Goal: Task Accomplishment & Management: Manage account settings

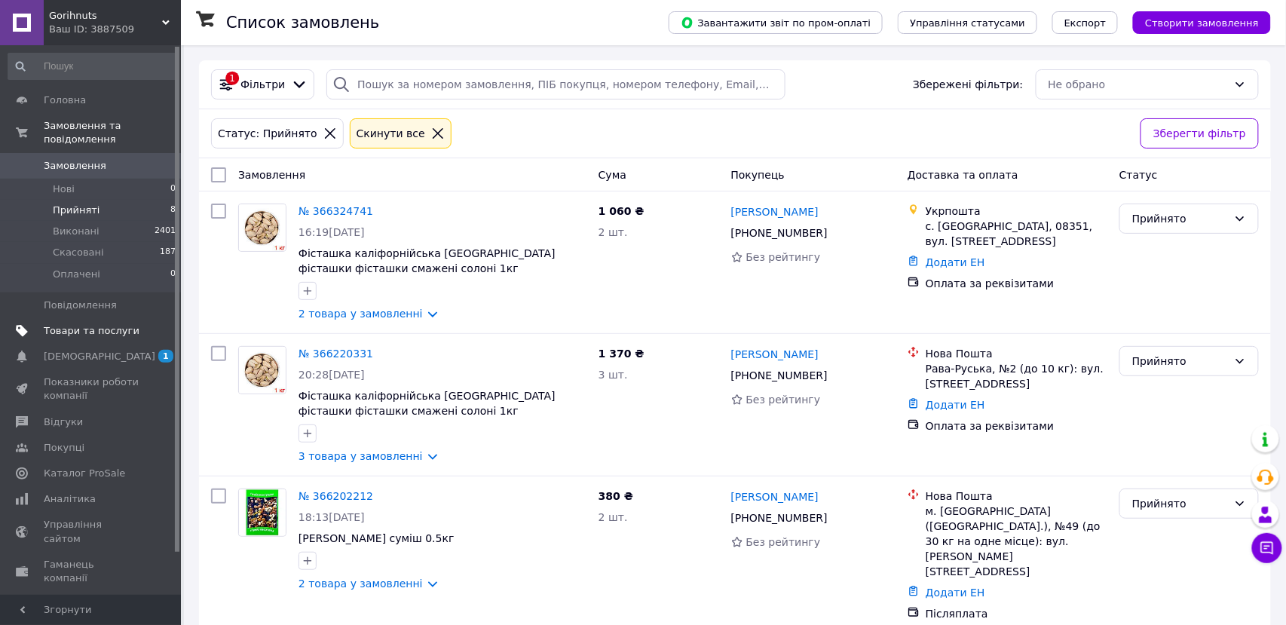
click at [49, 324] on span "Товари та послуги" at bounding box center [92, 331] width 96 height 14
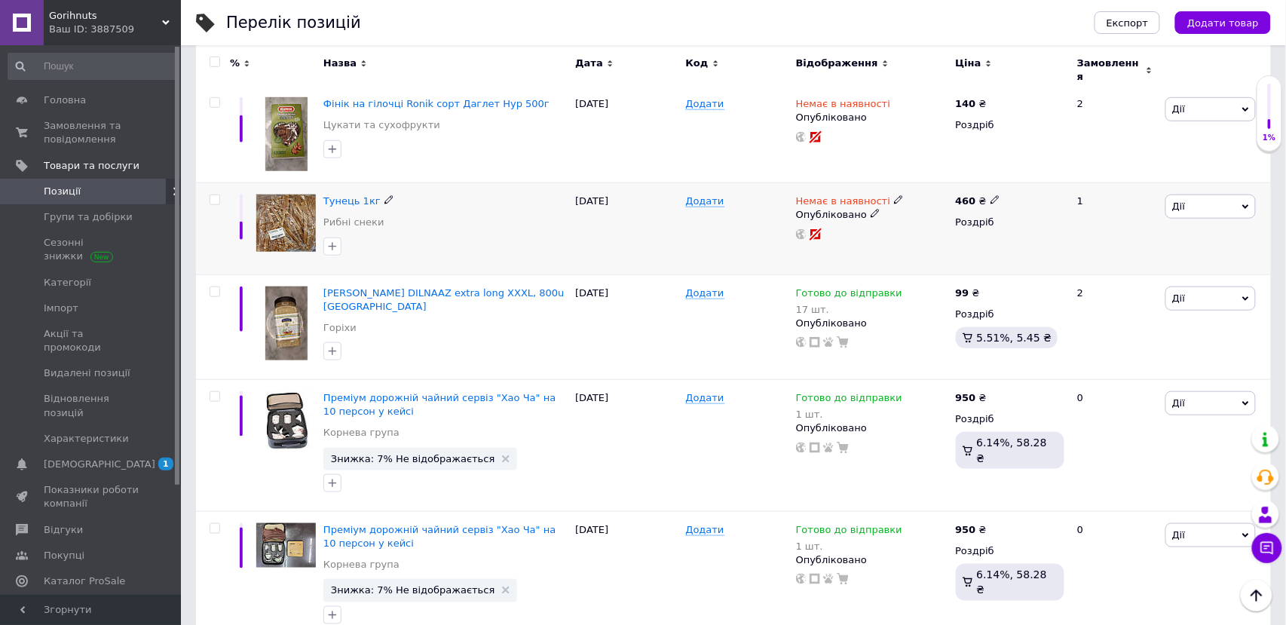
scroll to position [347, 0]
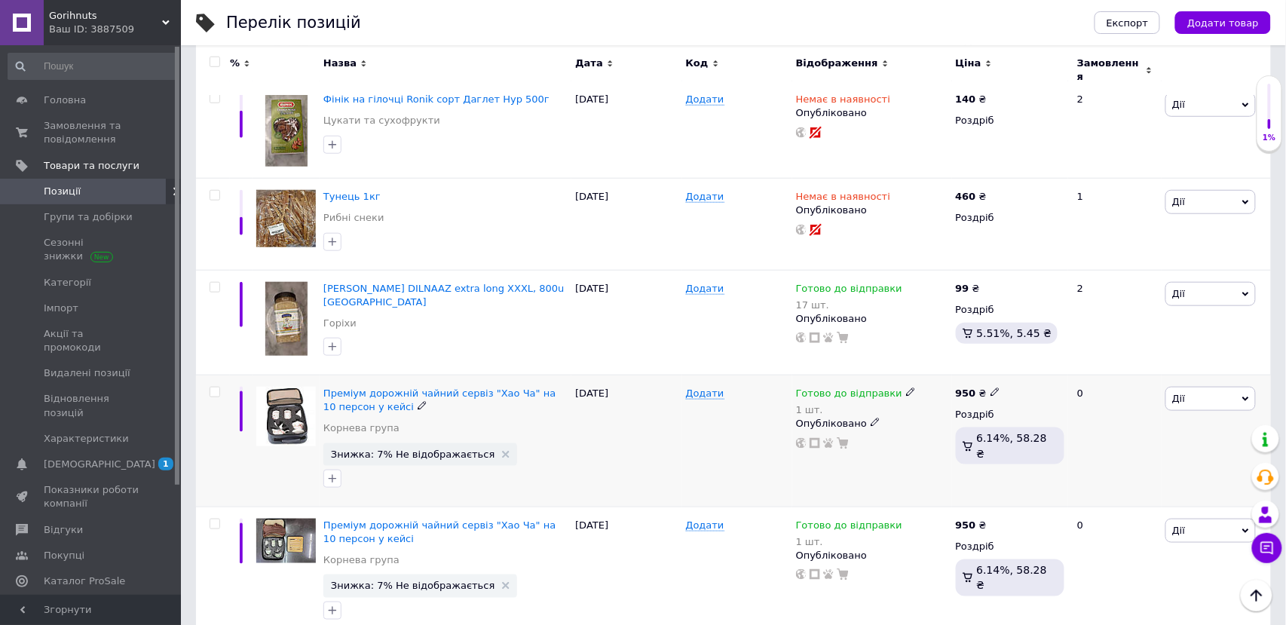
click at [211, 388] on input "checkbox" at bounding box center [215, 393] width 10 height 10
checkbox input "true"
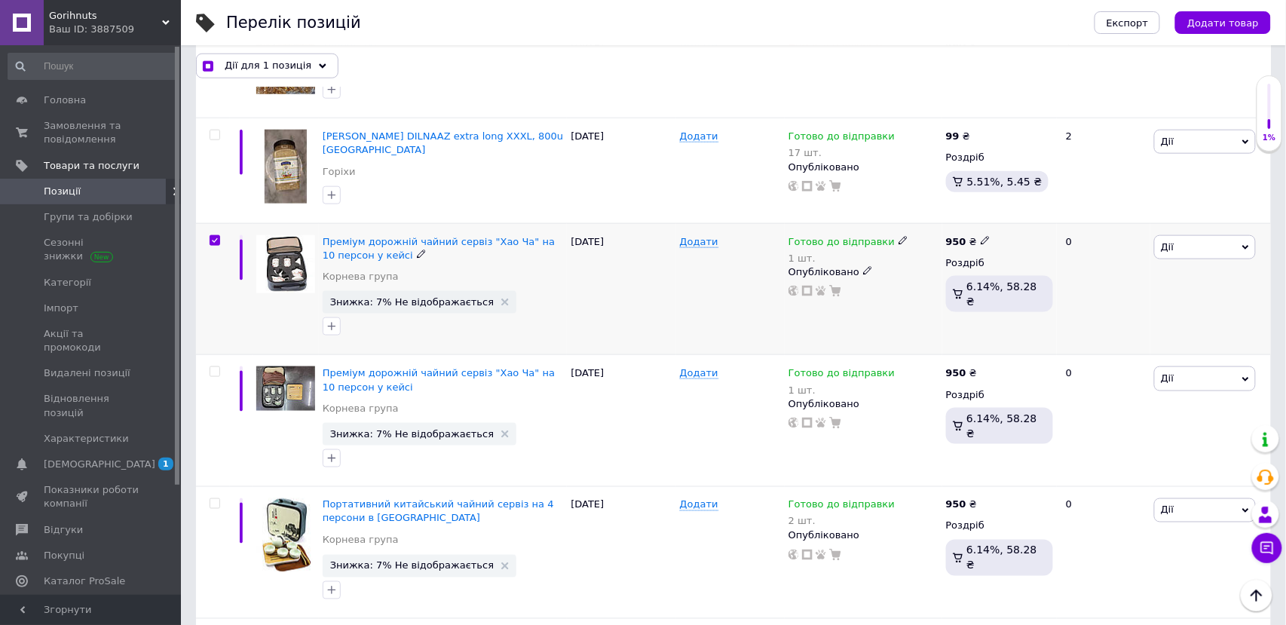
scroll to position [492, 0]
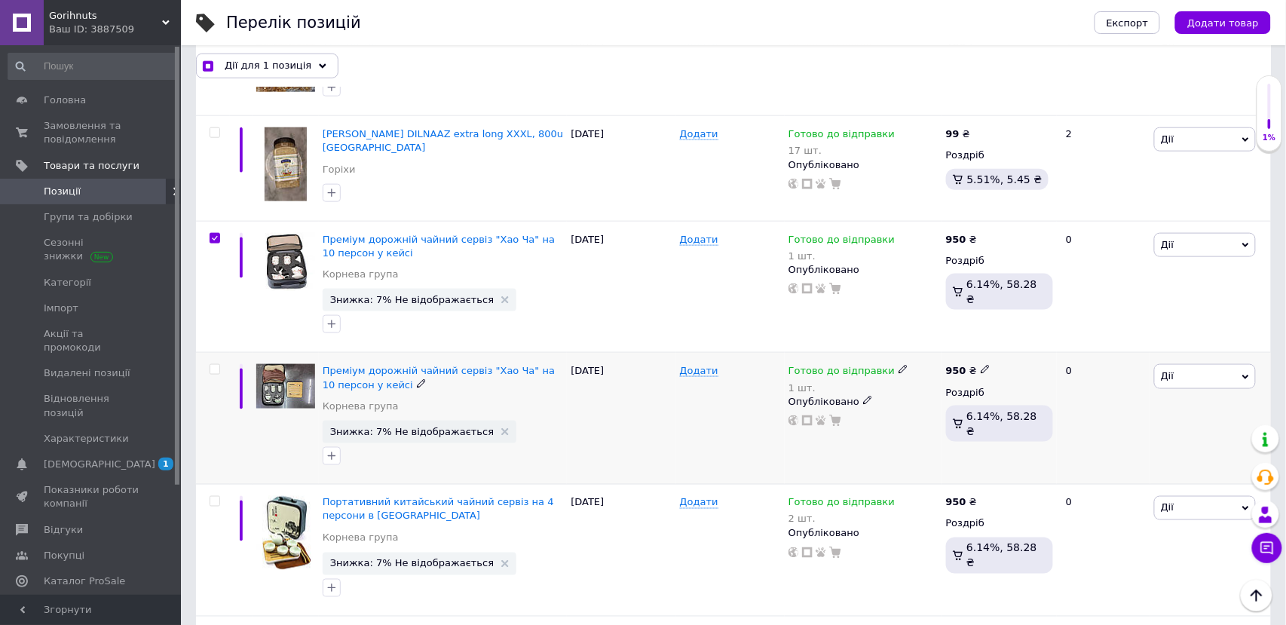
click at [212, 365] on input "checkbox" at bounding box center [215, 370] width 10 height 10
checkbox input "true"
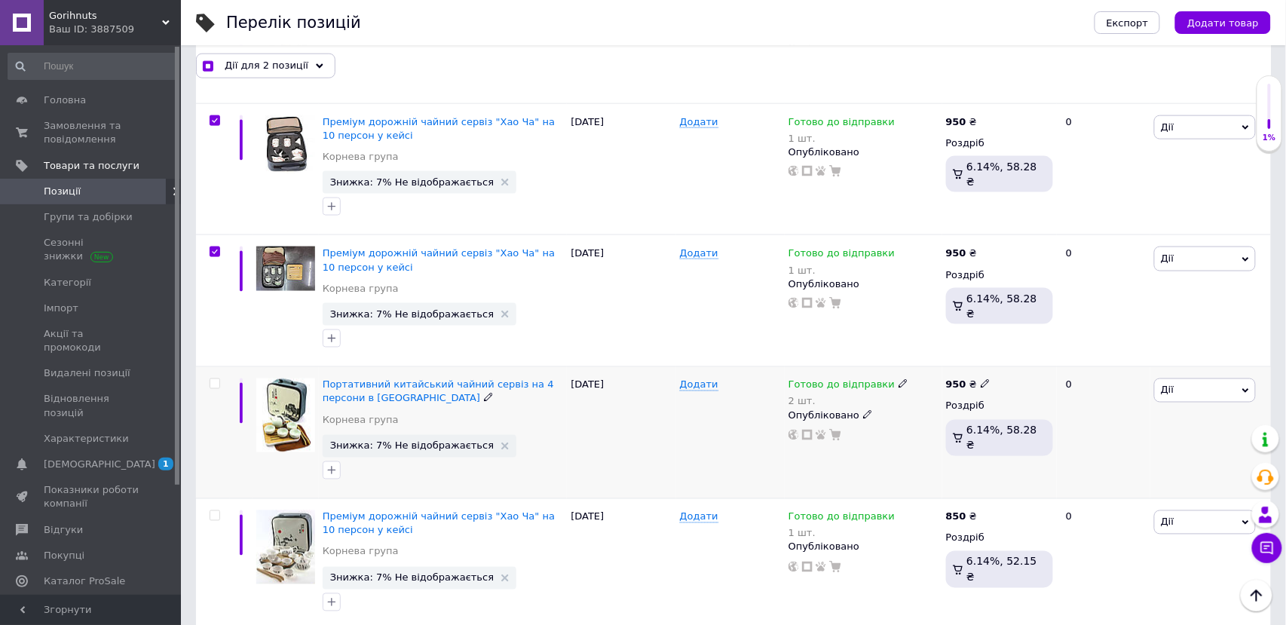
click at [214, 379] on input "checkbox" at bounding box center [215, 384] width 10 height 10
checkbox input "true"
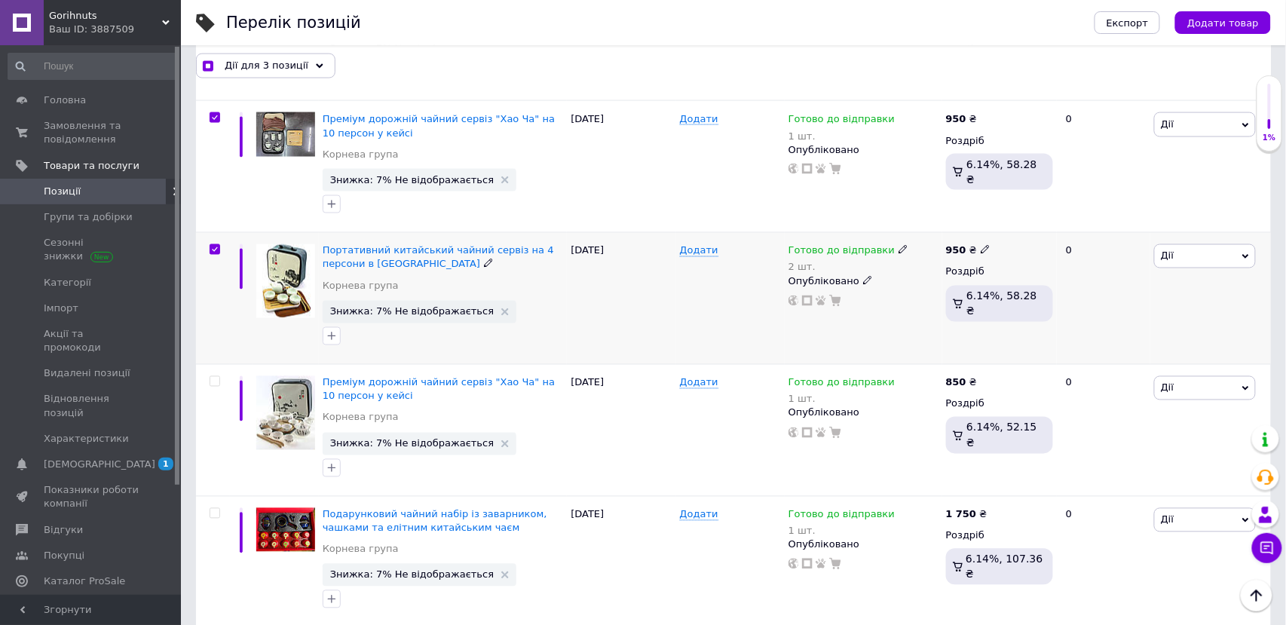
scroll to position [748, 0]
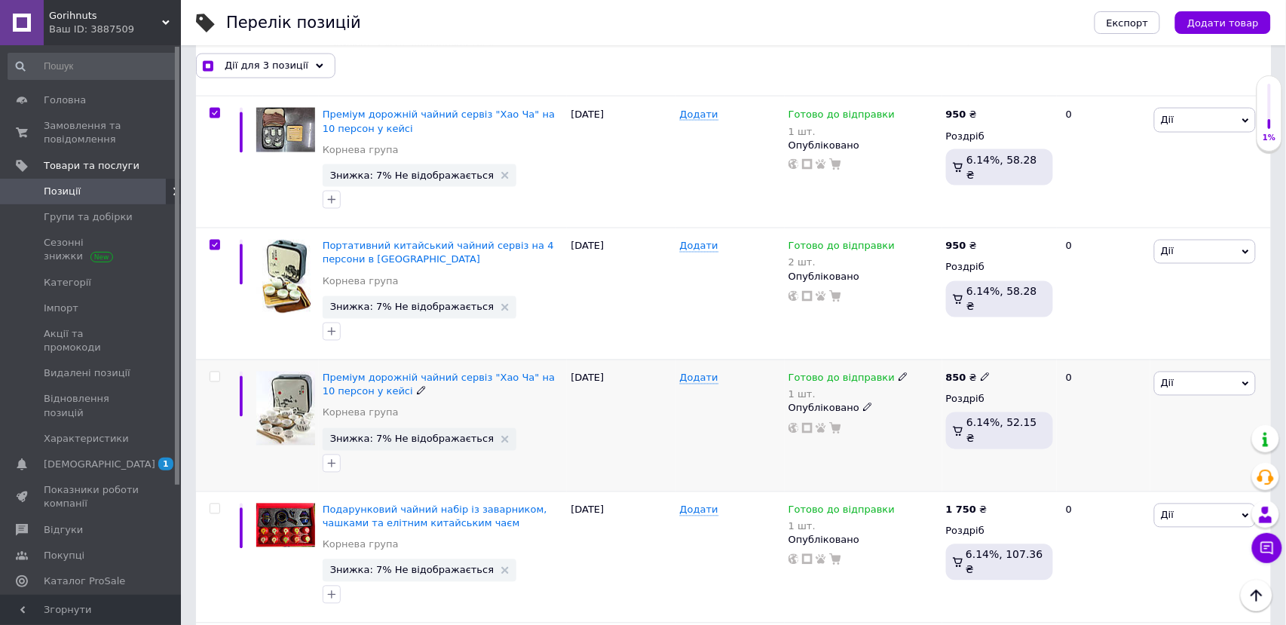
click at [220, 372] on div at bounding box center [215, 377] width 30 height 11
checkbox input "true"
click at [216, 373] on input "checkbox" at bounding box center [215, 378] width 10 height 10
checkbox input "true"
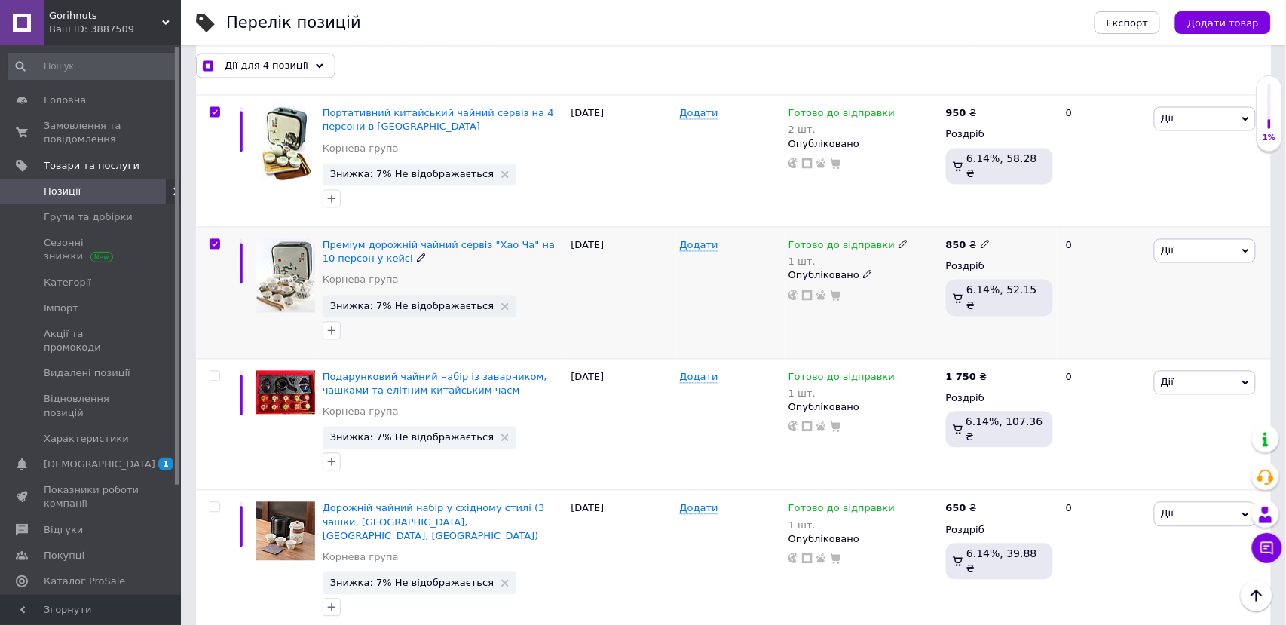
scroll to position [912, 0]
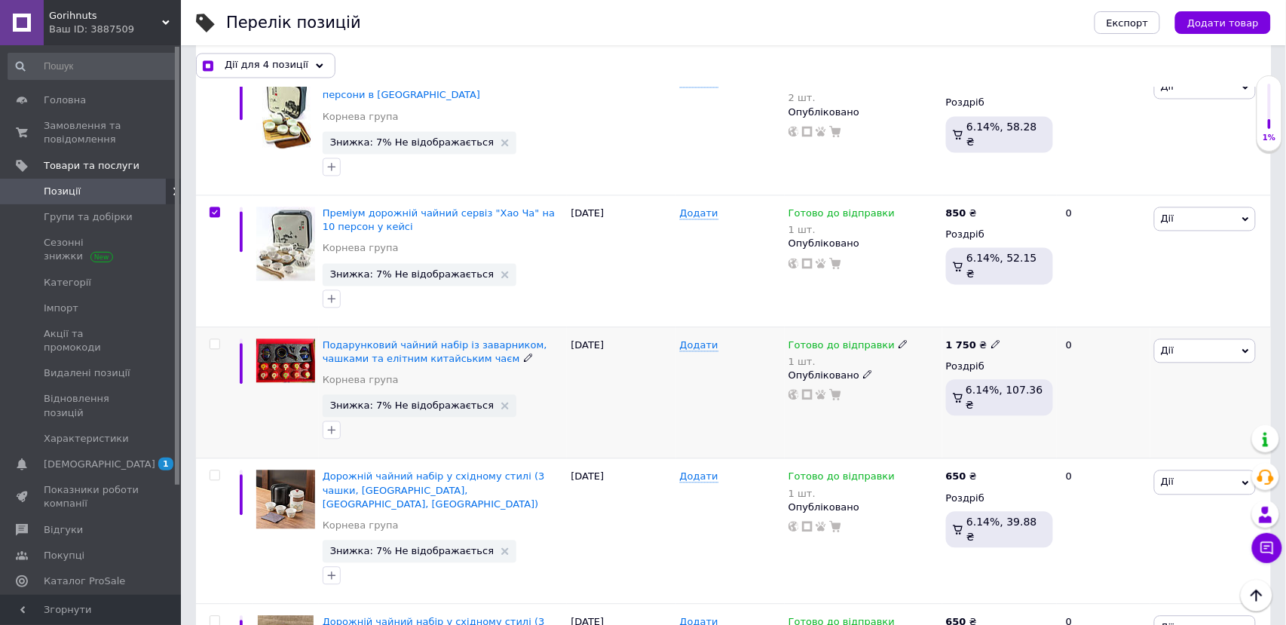
click at [214, 340] on input "checkbox" at bounding box center [215, 345] width 10 height 10
checkbox input "true"
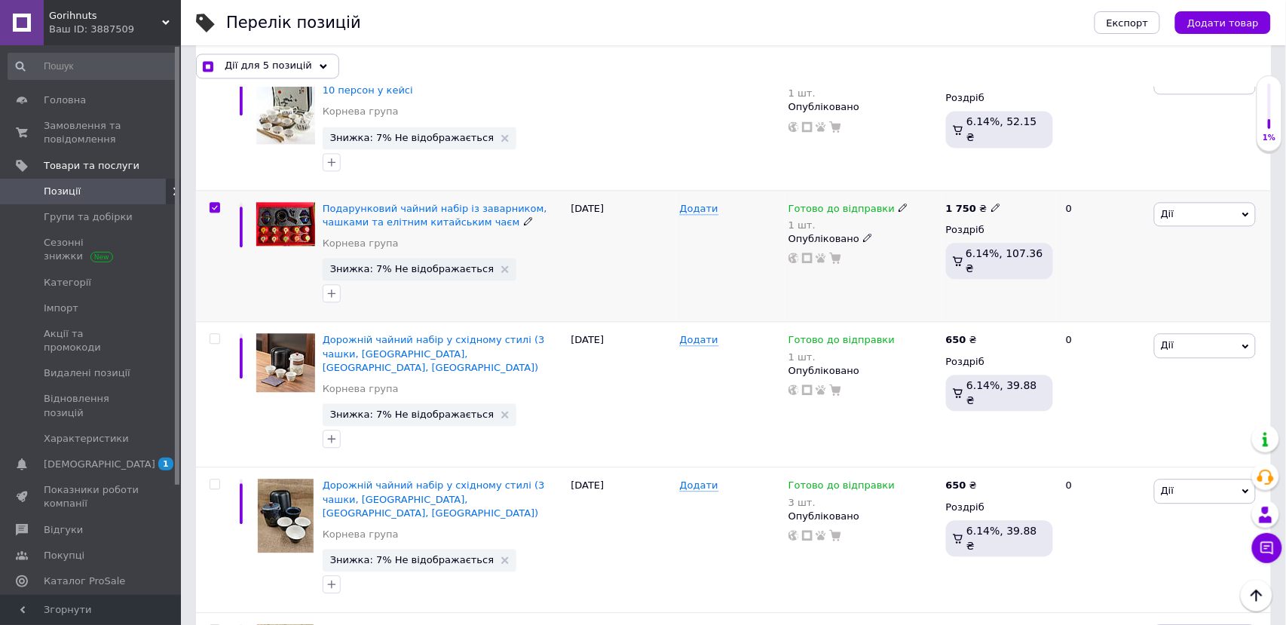
scroll to position [1072, 0]
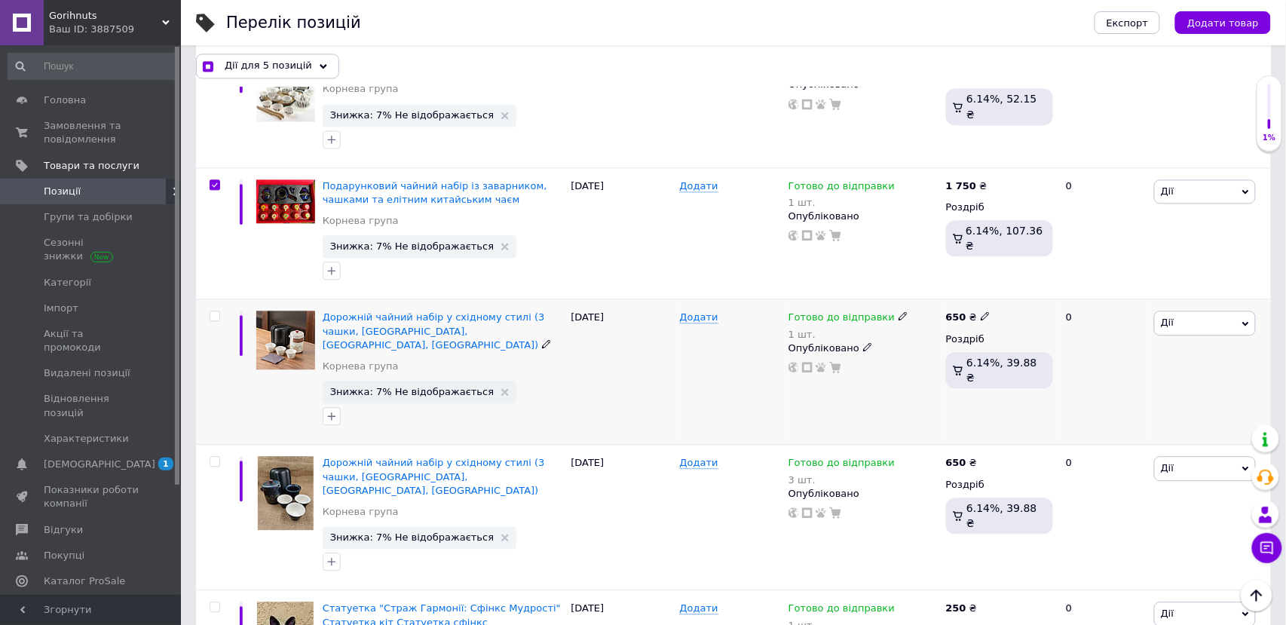
click at [213, 311] on input "checkbox" at bounding box center [215, 316] width 10 height 10
checkbox input "true"
click at [214, 457] on input "checkbox" at bounding box center [215, 462] width 10 height 10
checkbox input "true"
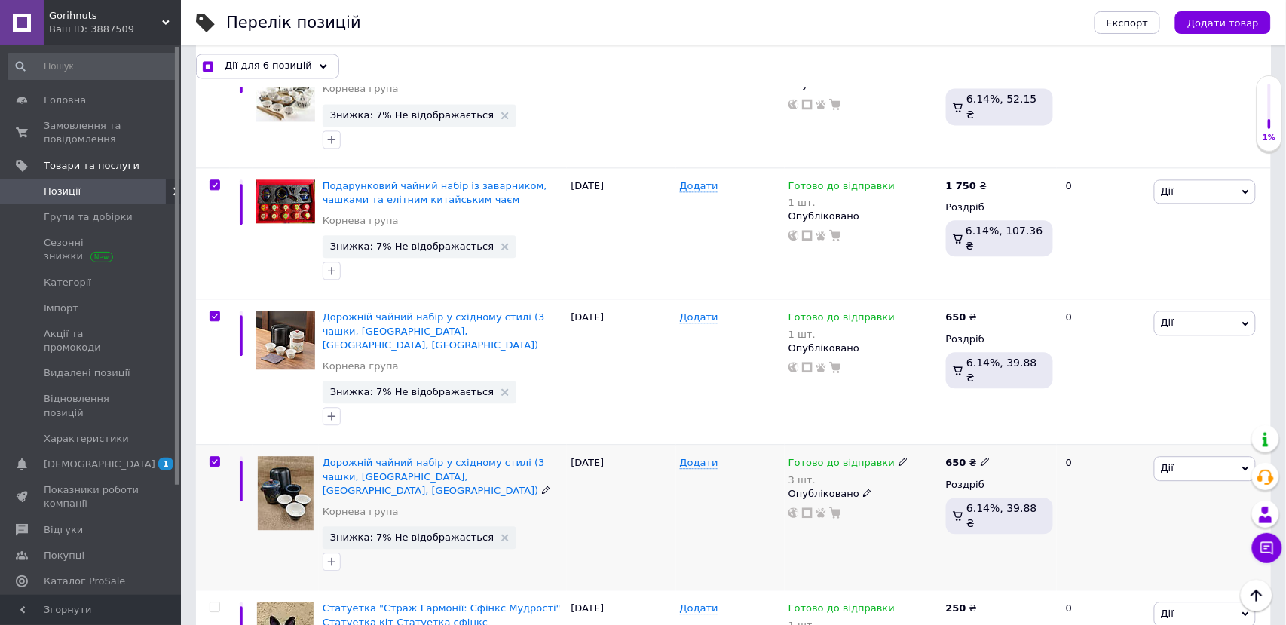
checkbox input "true"
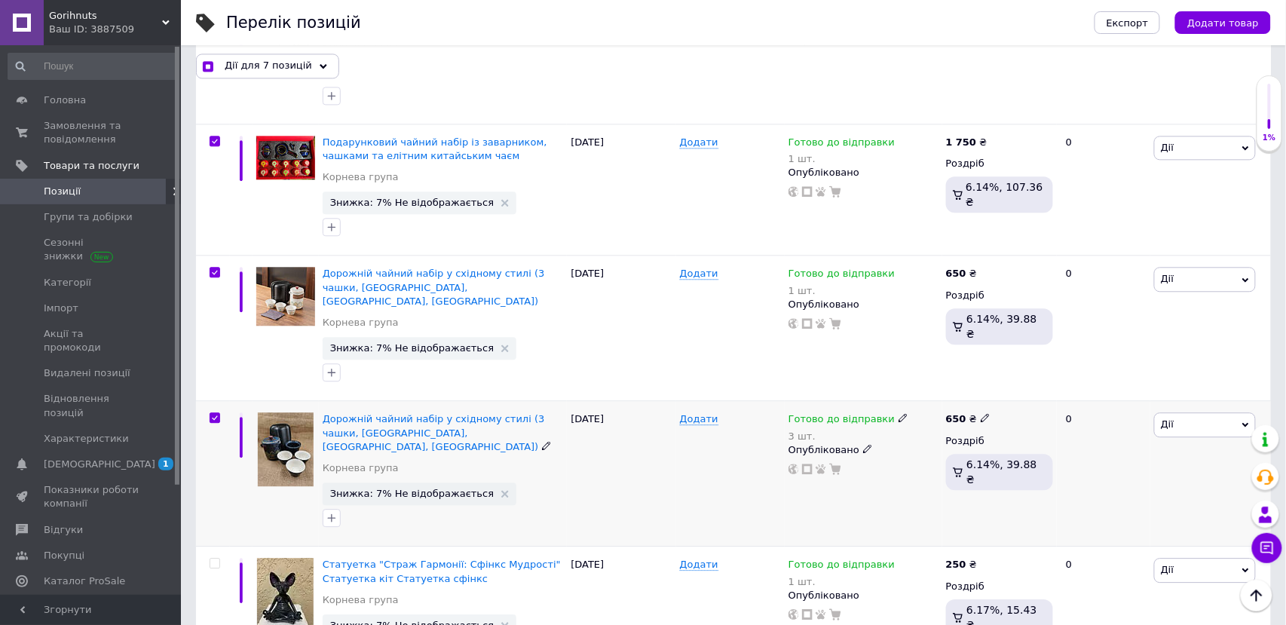
scroll to position [1305, 0]
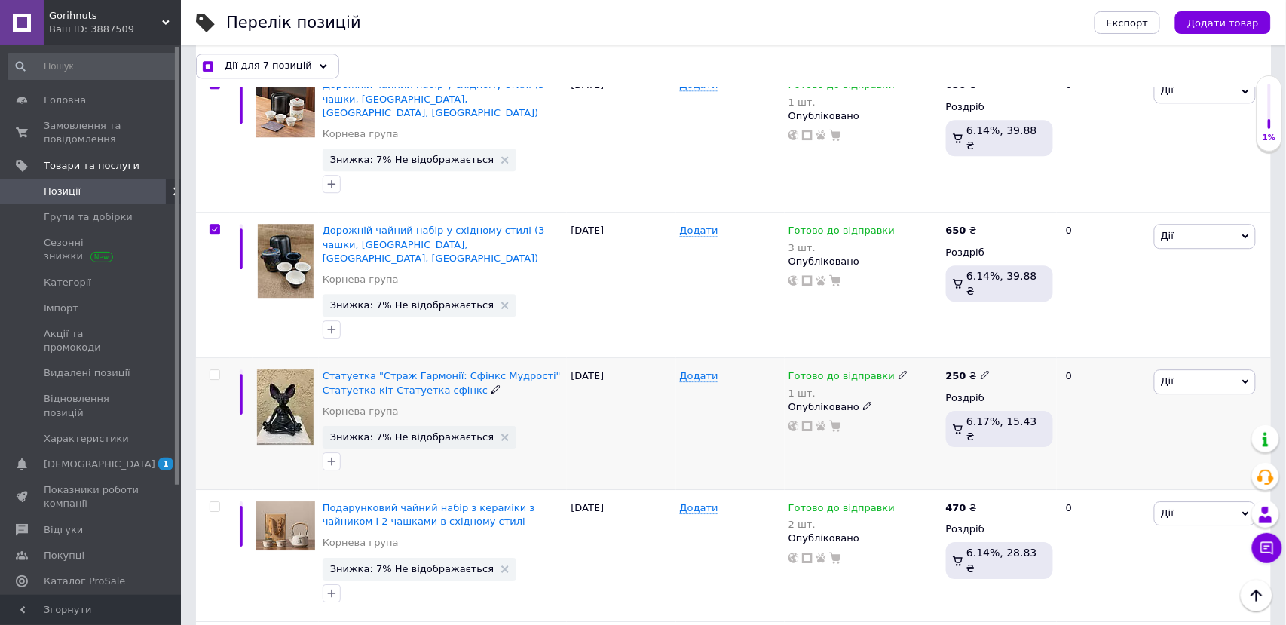
click at [218, 370] on input "checkbox" at bounding box center [215, 375] width 10 height 10
checkbox input "true"
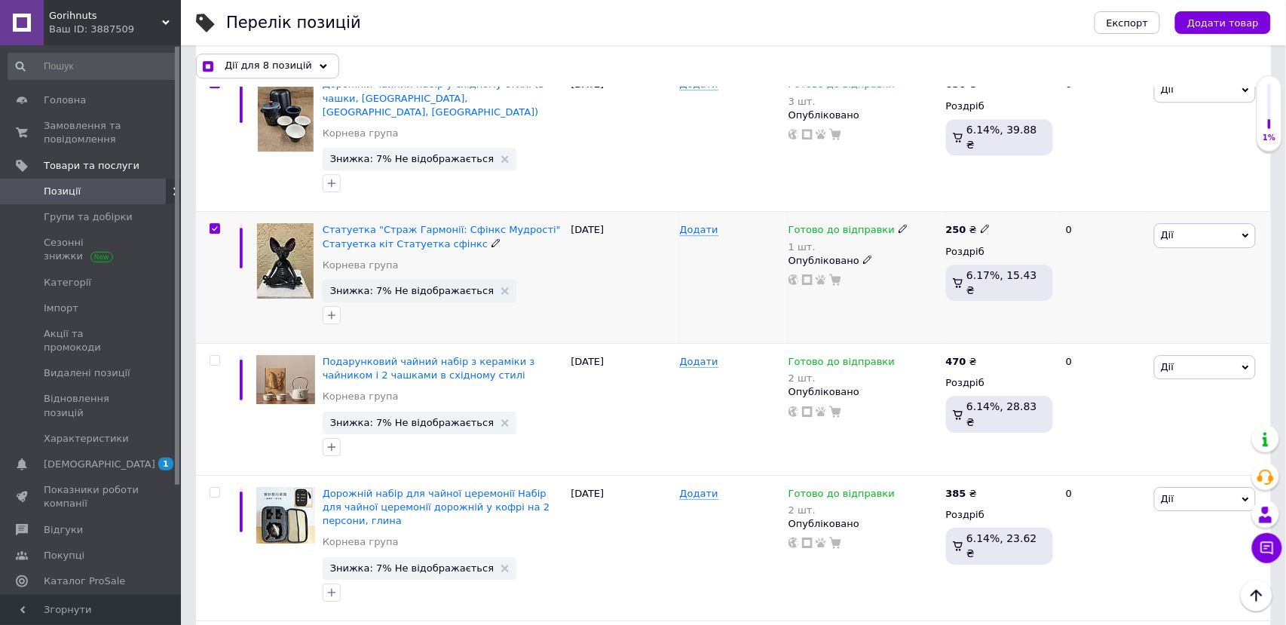
scroll to position [1496, 0]
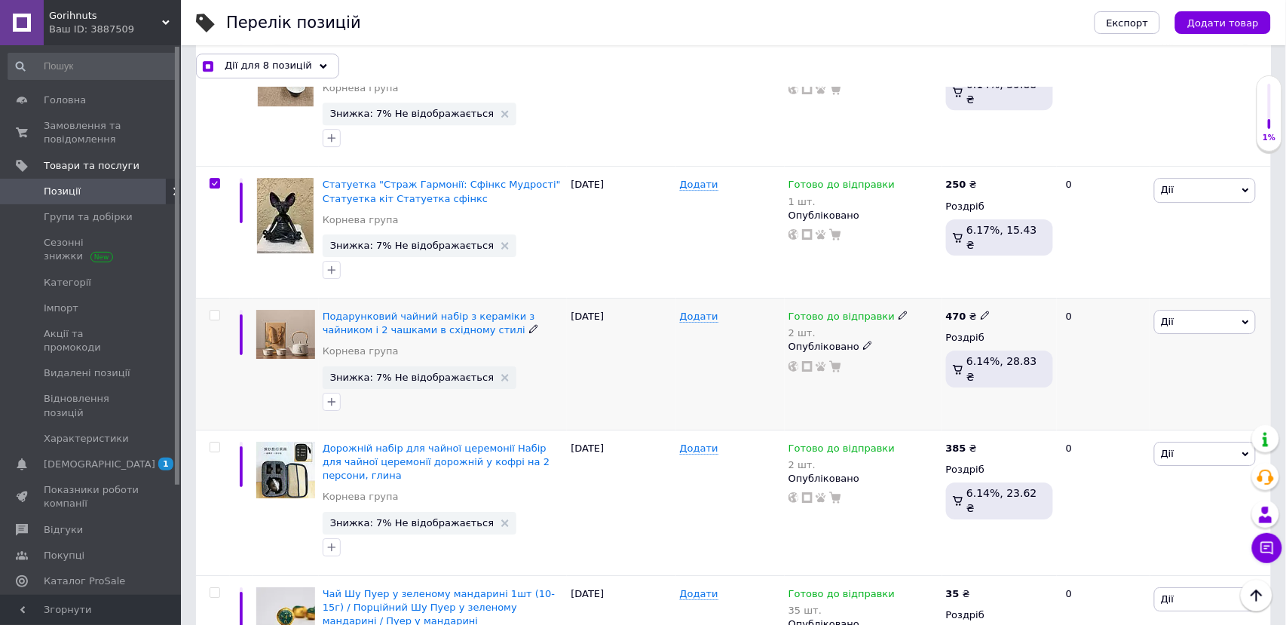
click at [211, 311] on input "checkbox" at bounding box center [215, 316] width 10 height 10
checkbox input "true"
click at [211, 443] on input "checkbox" at bounding box center [215, 448] width 10 height 10
checkbox input "true"
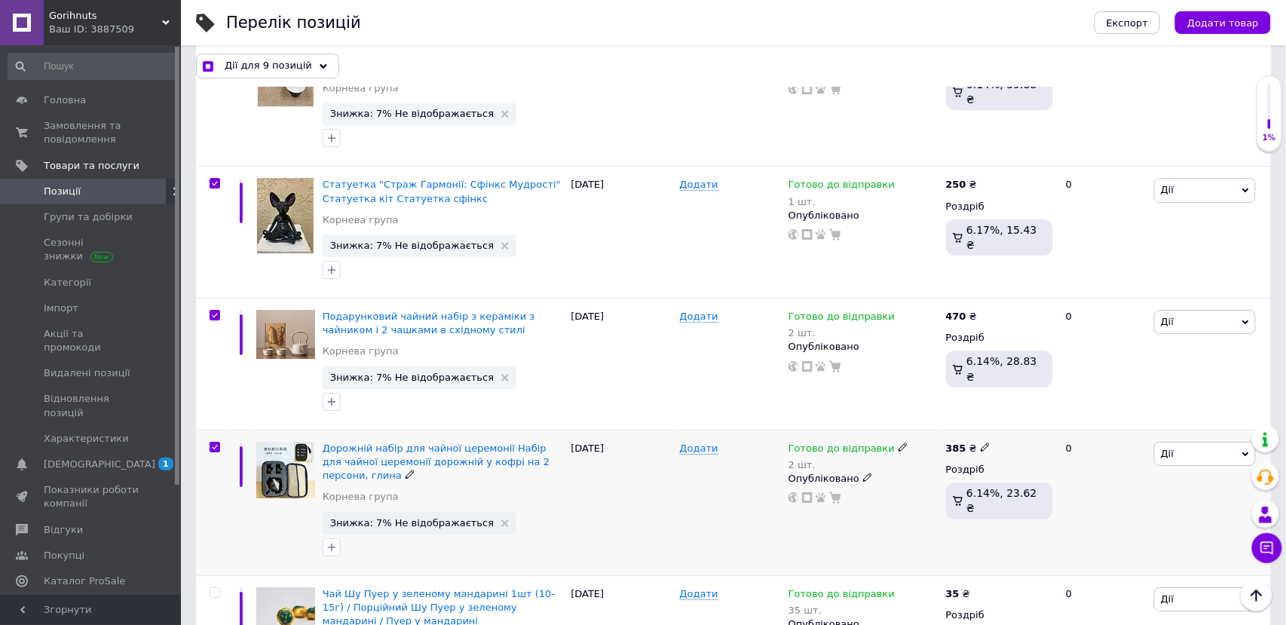
checkbox input "true"
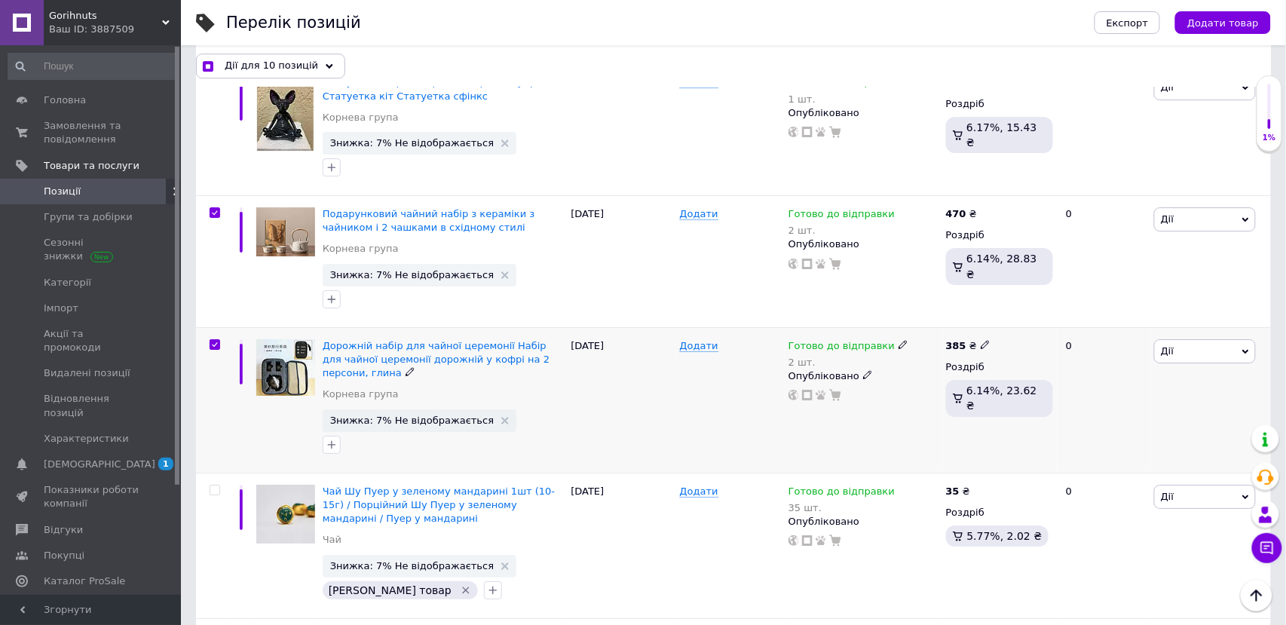
scroll to position [1667, 0]
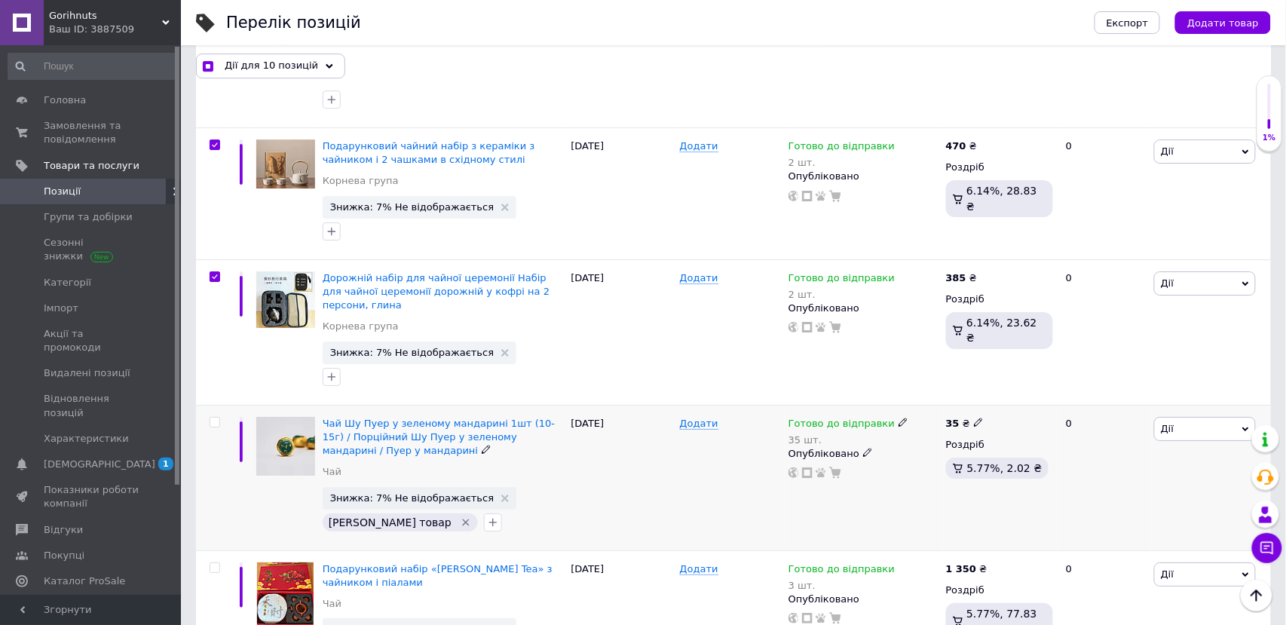
click at [213, 418] on input "checkbox" at bounding box center [215, 423] width 10 height 10
checkbox input "true"
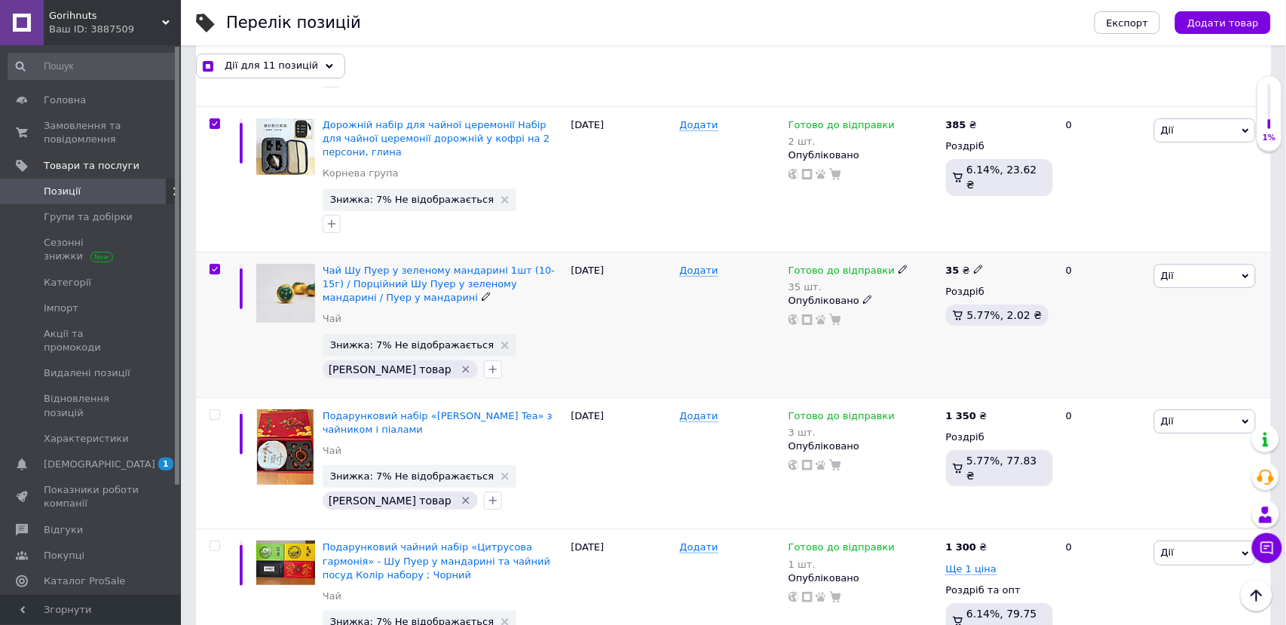
scroll to position [1932, 0]
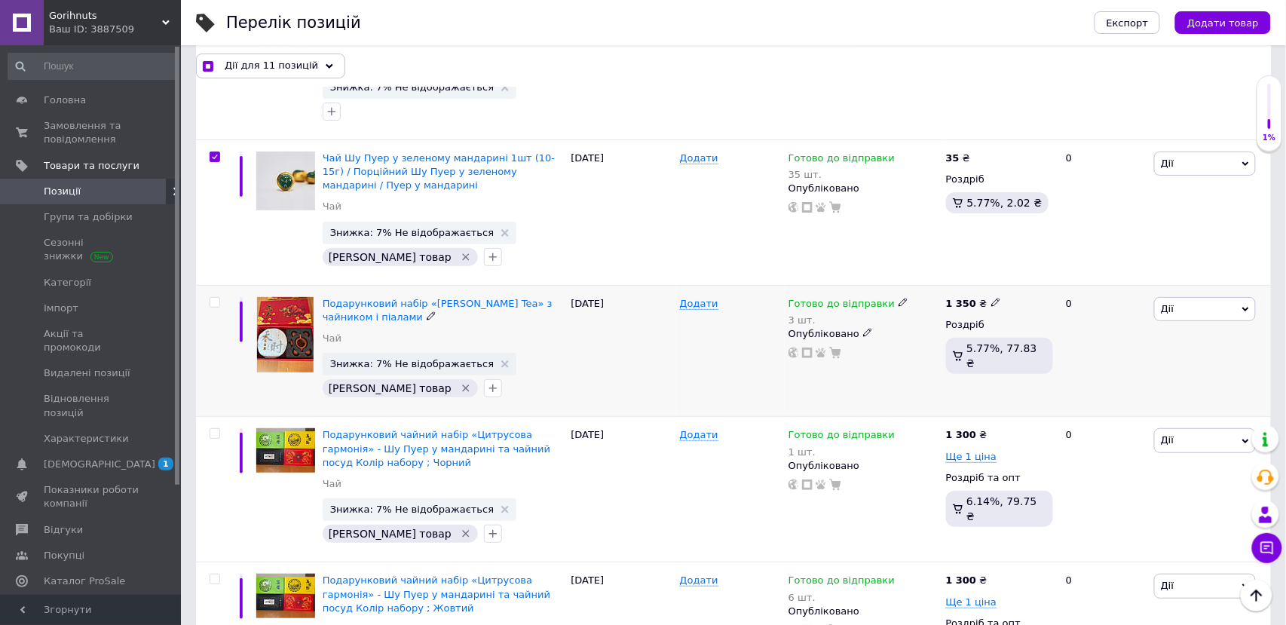
click at [211, 298] on input "checkbox" at bounding box center [215, 303] width 10 height 10
checkbox input "true"
click at [213, 429] on input "checkbox" at bounding box center [215, 434] width 10 height 10
checkbox input "true"
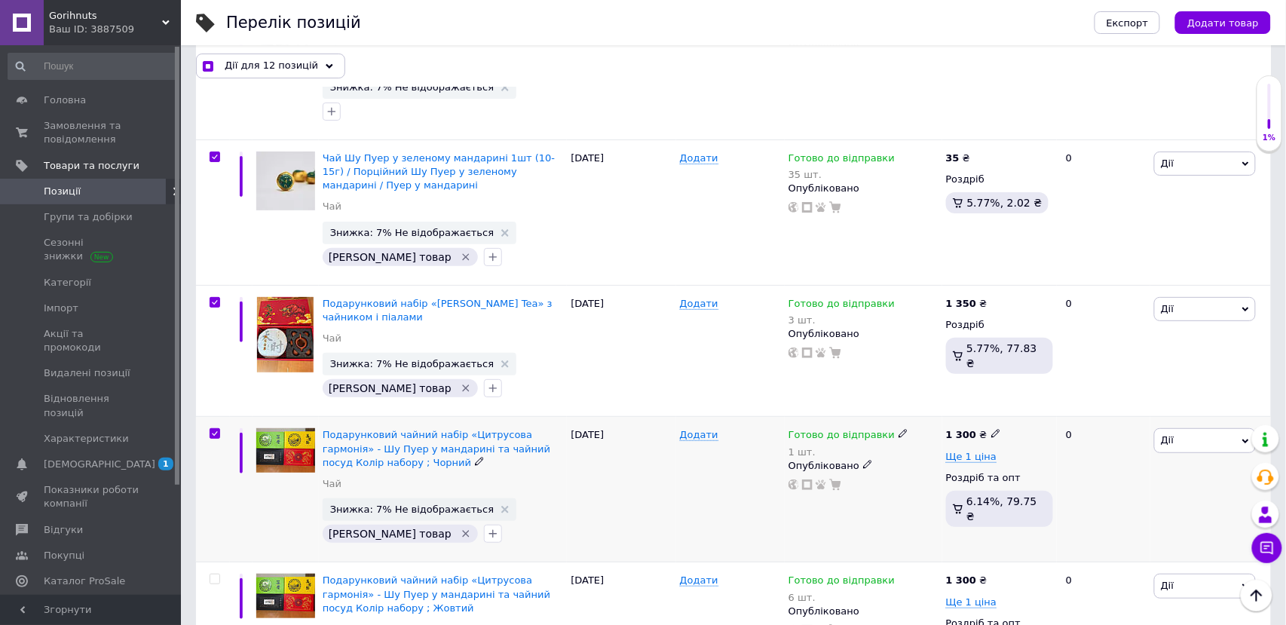
checkbox input "true"
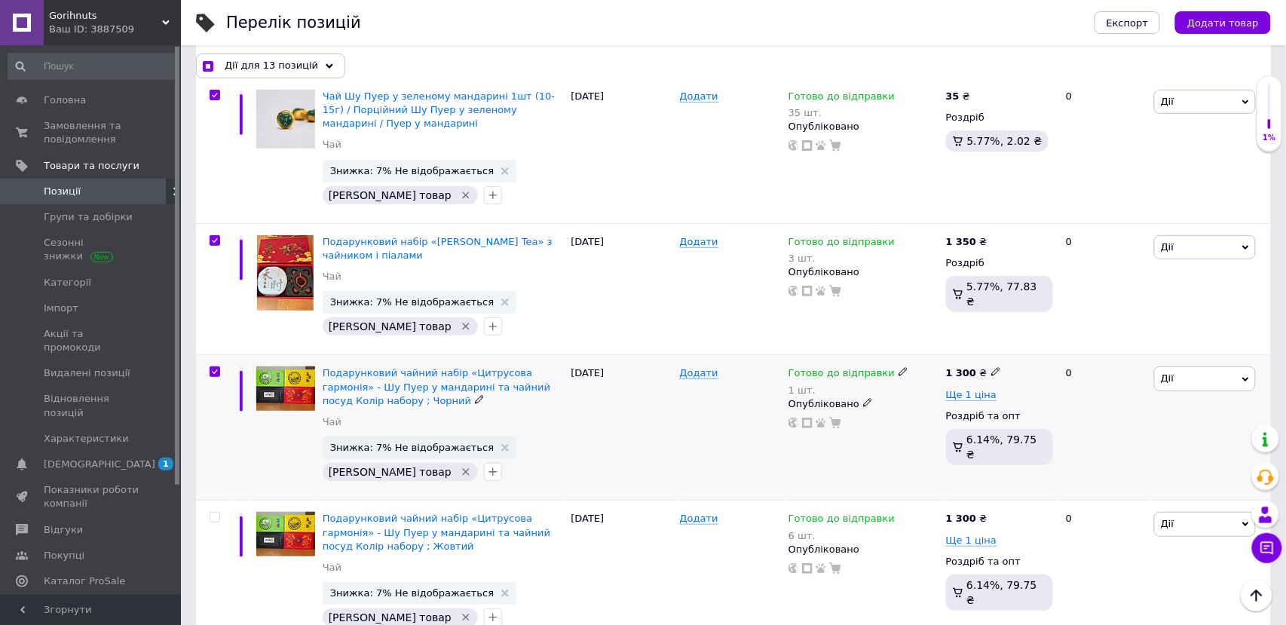
scroll to position [2173, 0]
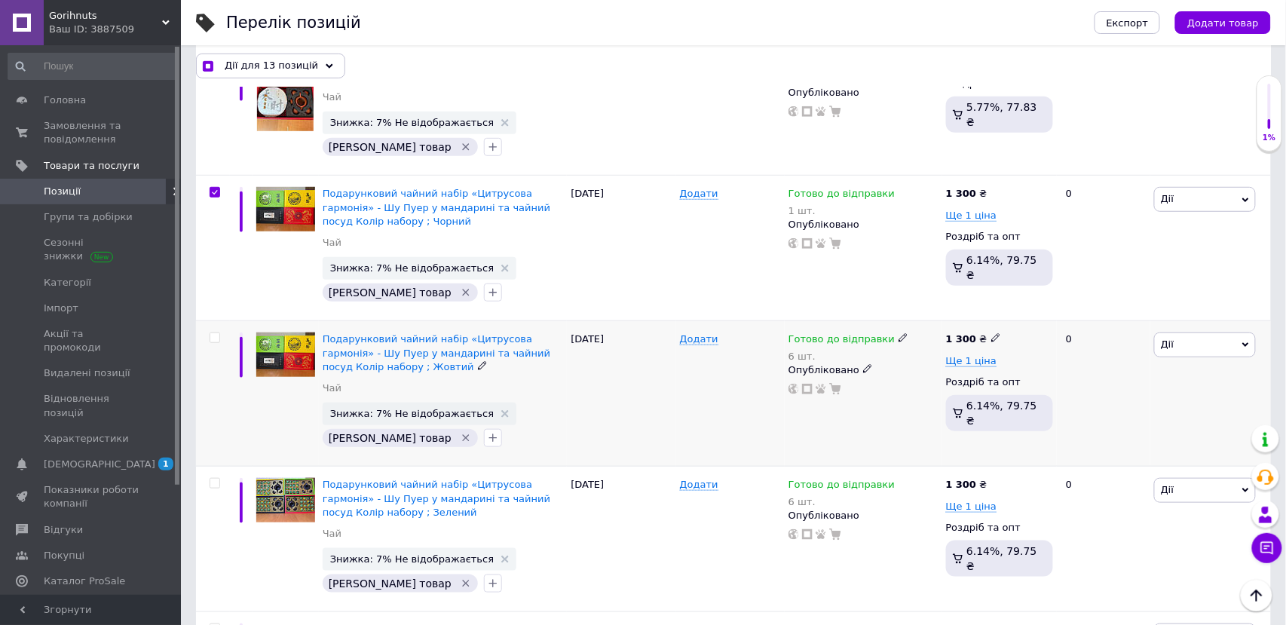
click at [213, 333] on input "checkbox" at bounding box center [215, 338] width 10 height 10
checkbox input "true"
click at [210, 479] on input "checkbox" at bounding box center [215, 484] width 10 height 10
checkbox input "true"
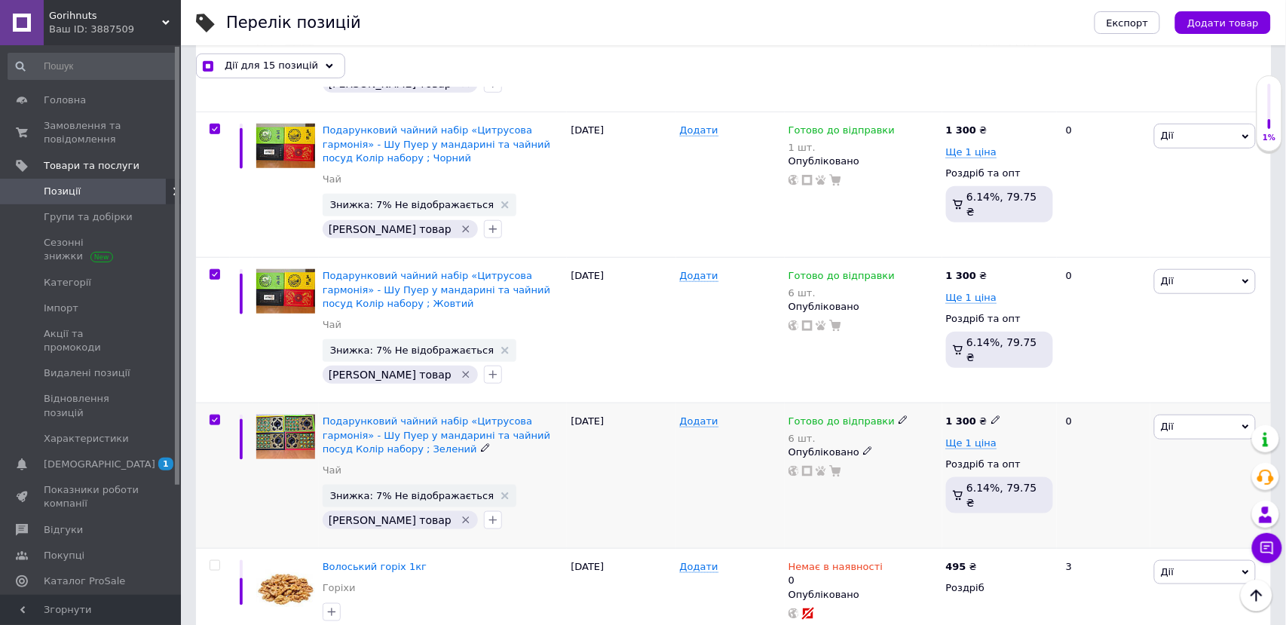
scroll to position [2236, 0]
click at [317, 64] on div "Дії для 15 позицій" at bounding box center [270, 66] width 149 height 24
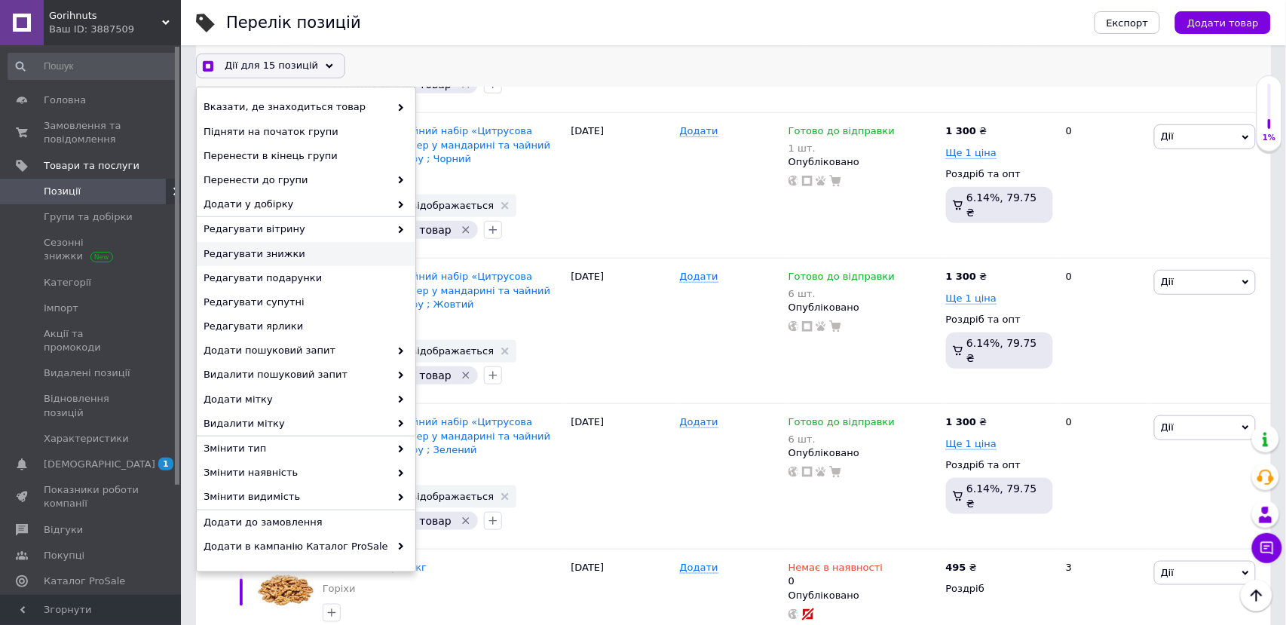
click at [308, 250] on span "Редагувати знижки" at bounding box center [304, 254] width 201 height 14
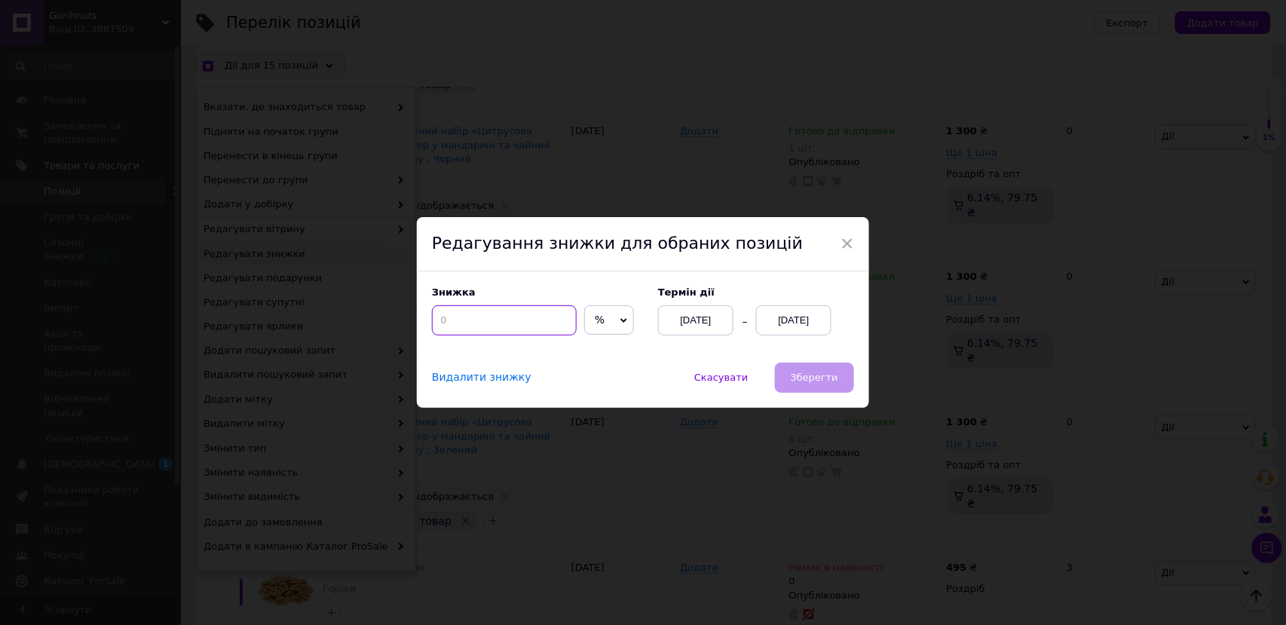
click at [432, 313] on input at bounding box center [504, 320] width 145 height 30
checkbox input "true"
type input "2"
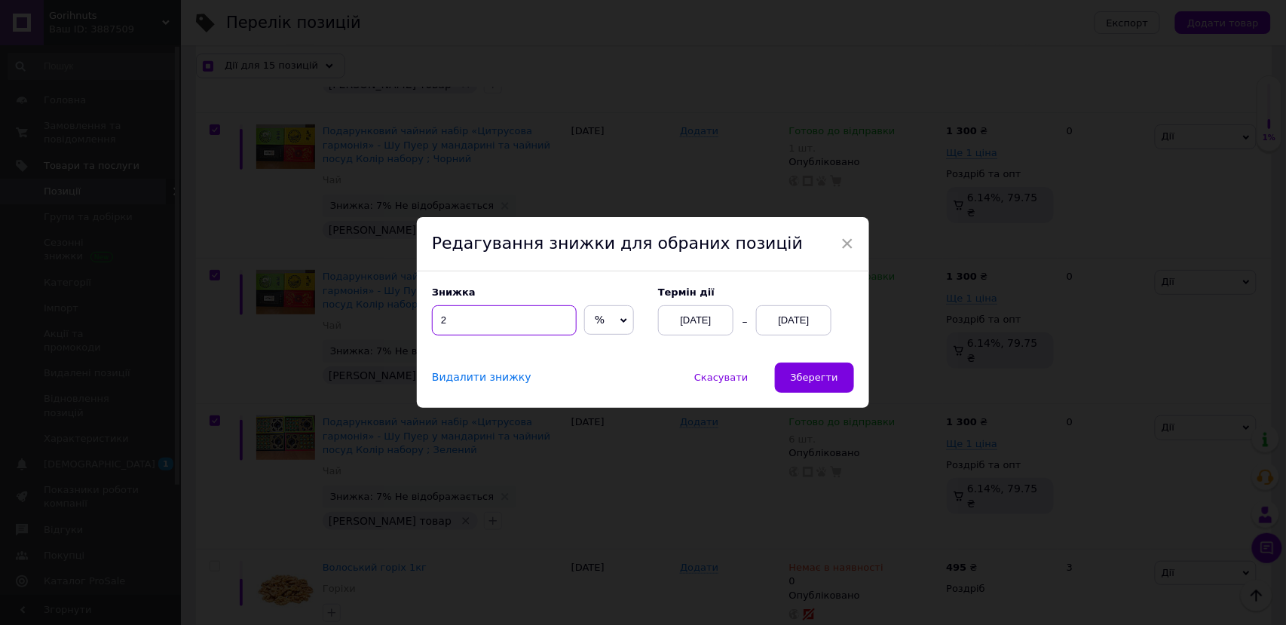
checkbox input "true"
type input "20"
click at [786, 313] on div "[DATE]" at bounding box center [793, 320] width 75 height 30
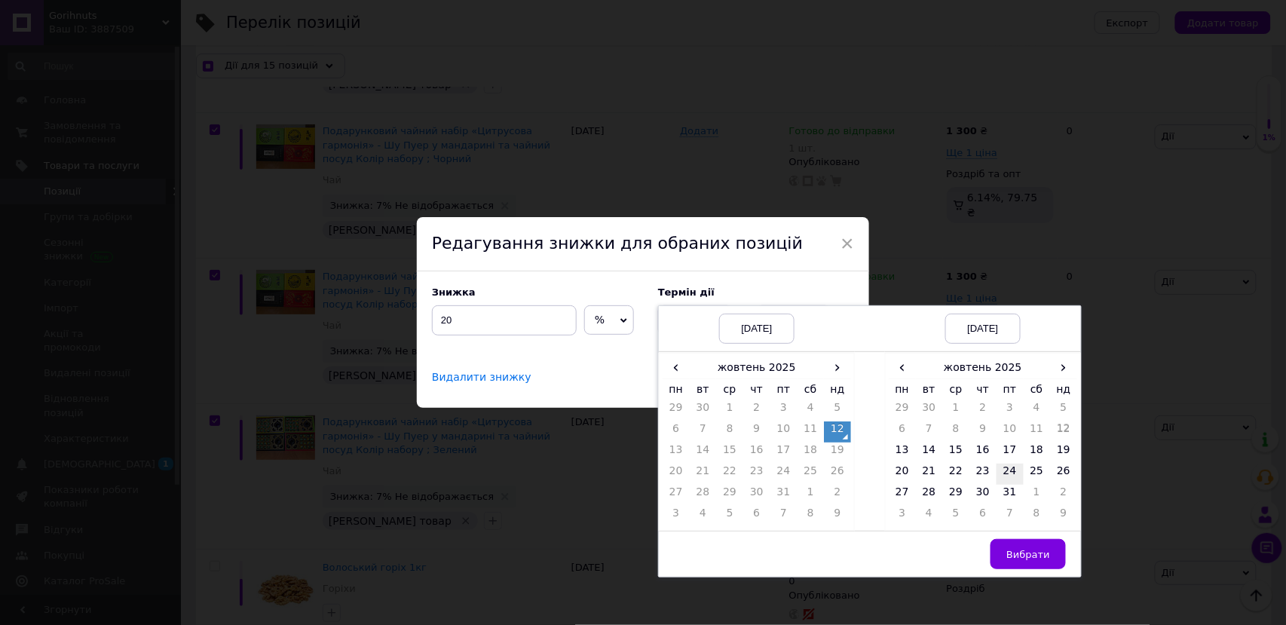
click at [1004, 466] on td "24" at bounding box center [1010, 474] width 27 height 21
click at [1026, 548] on button "Вибрати" at bounding box center [1028, 554] width 75 height 30
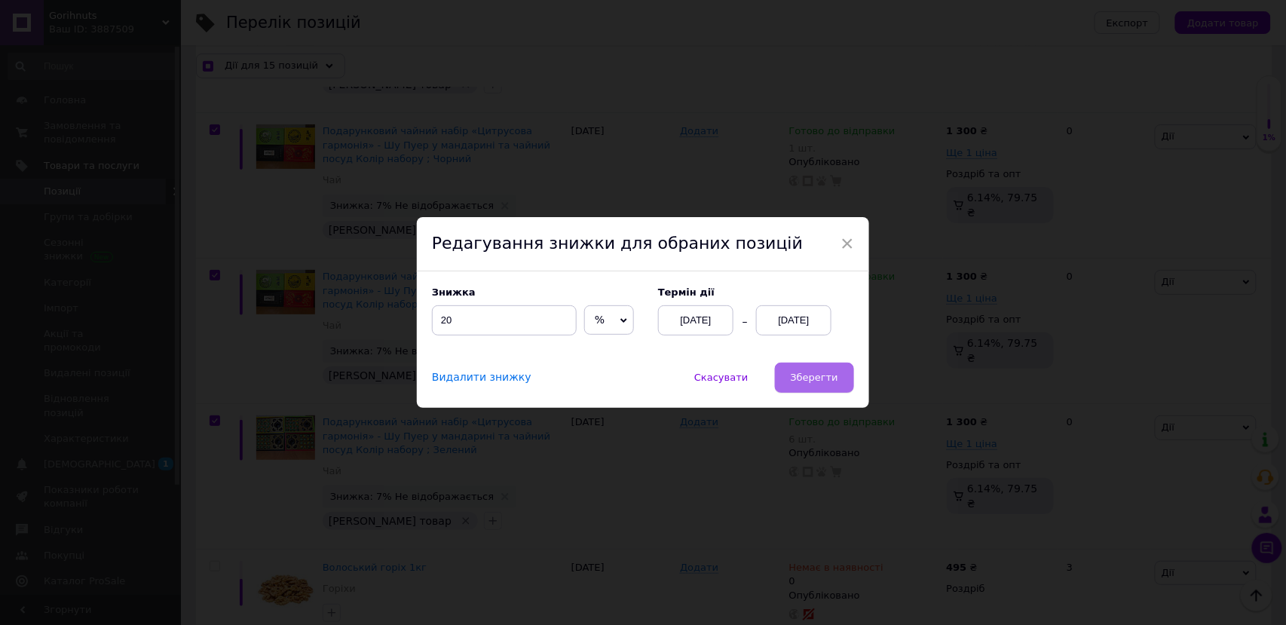
click at [804, 382] on span "Зберегти" at bounding box center [815, 377] width 48 height 11
checkbox input "true"
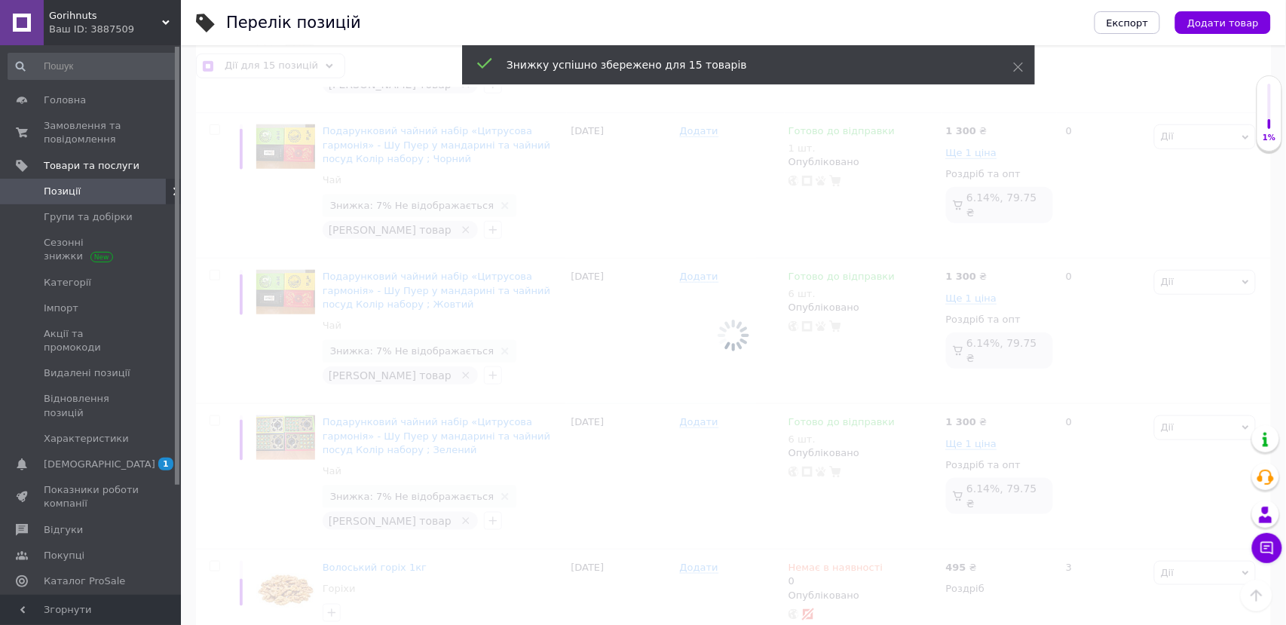
checkbox input "false"
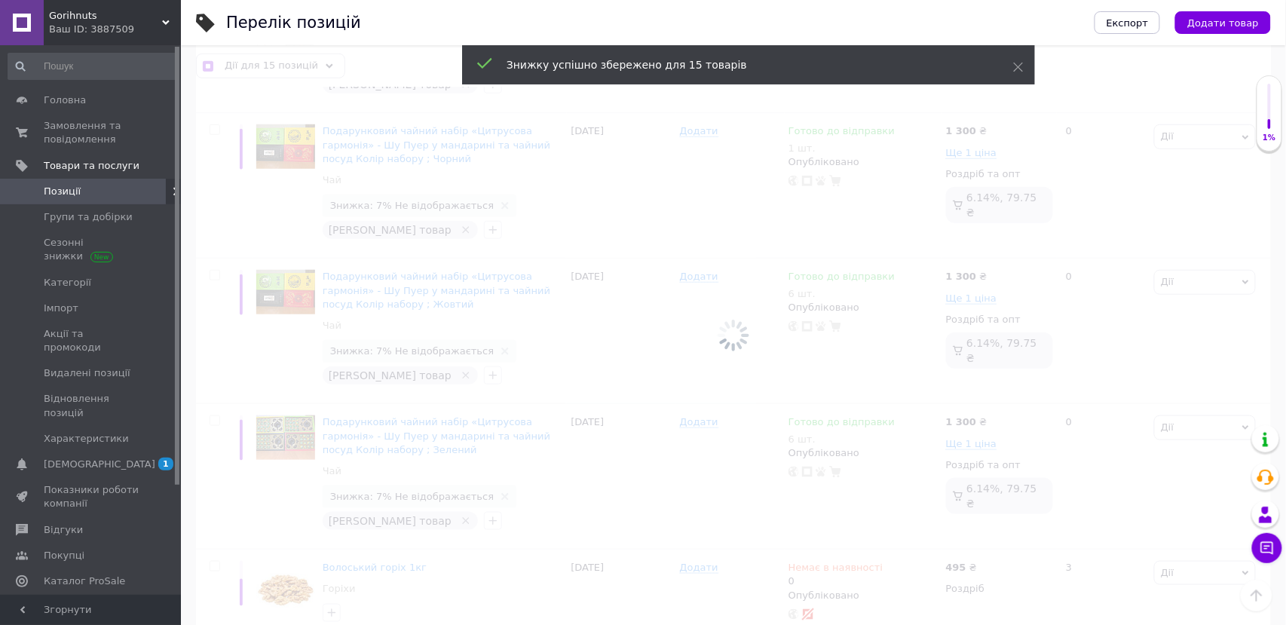
checkbox input "false"
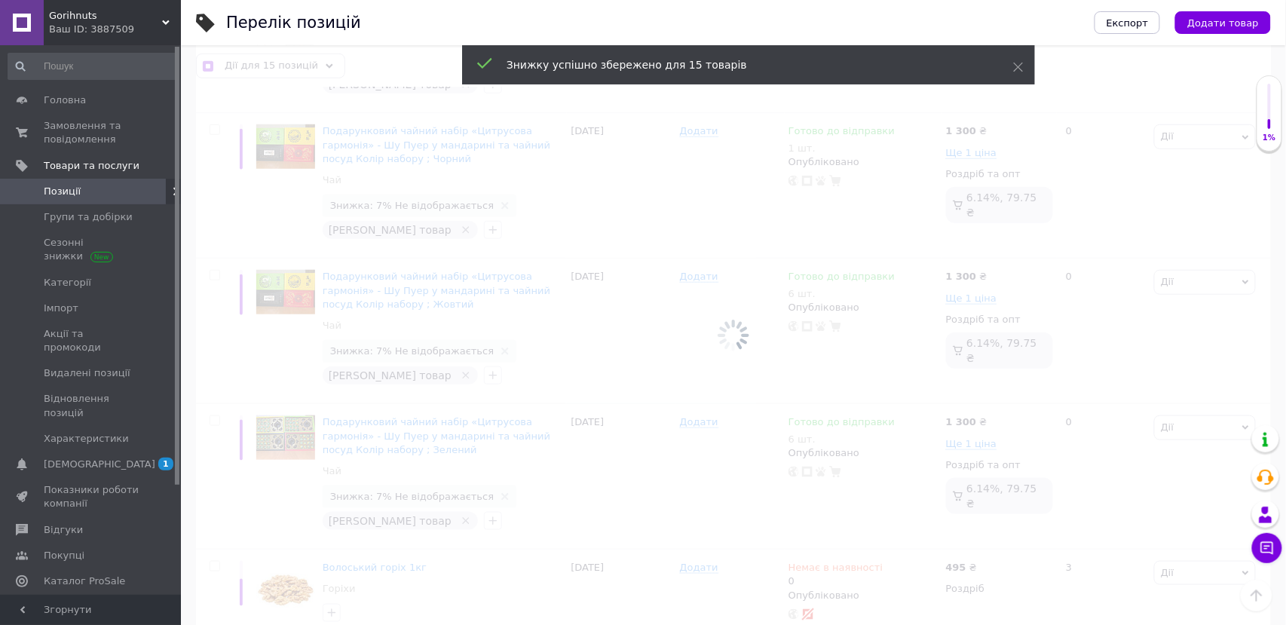
checkbox input "false"
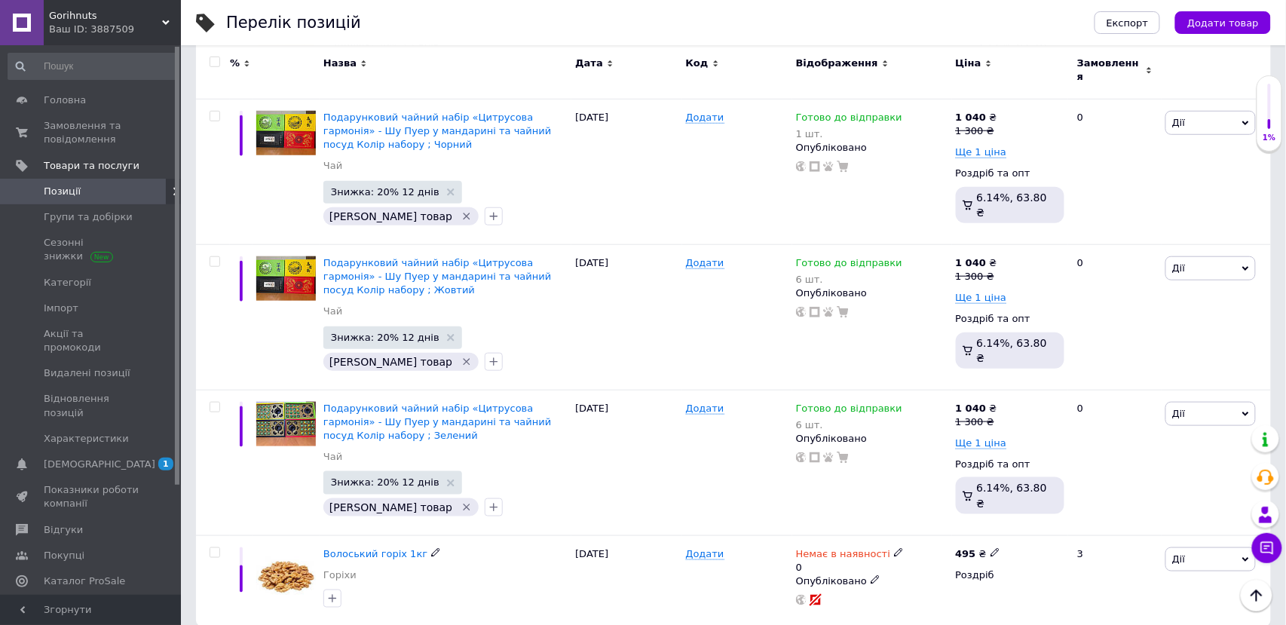
scroll to position [2237, 0]
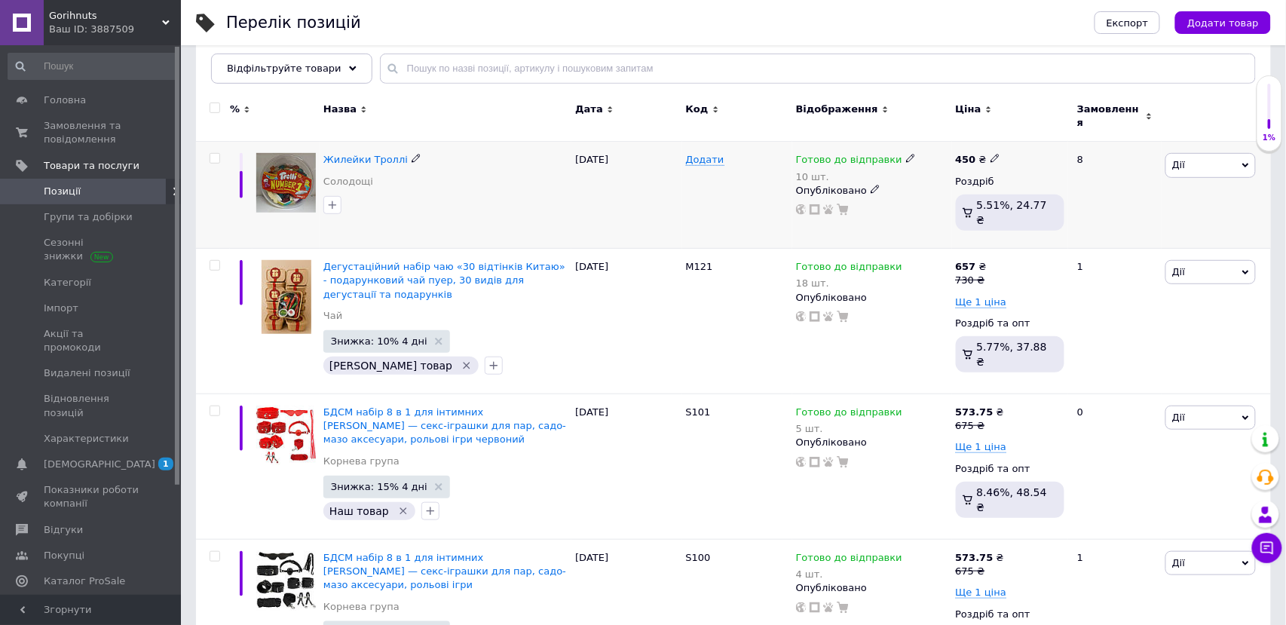
scroll to position [264, 0]
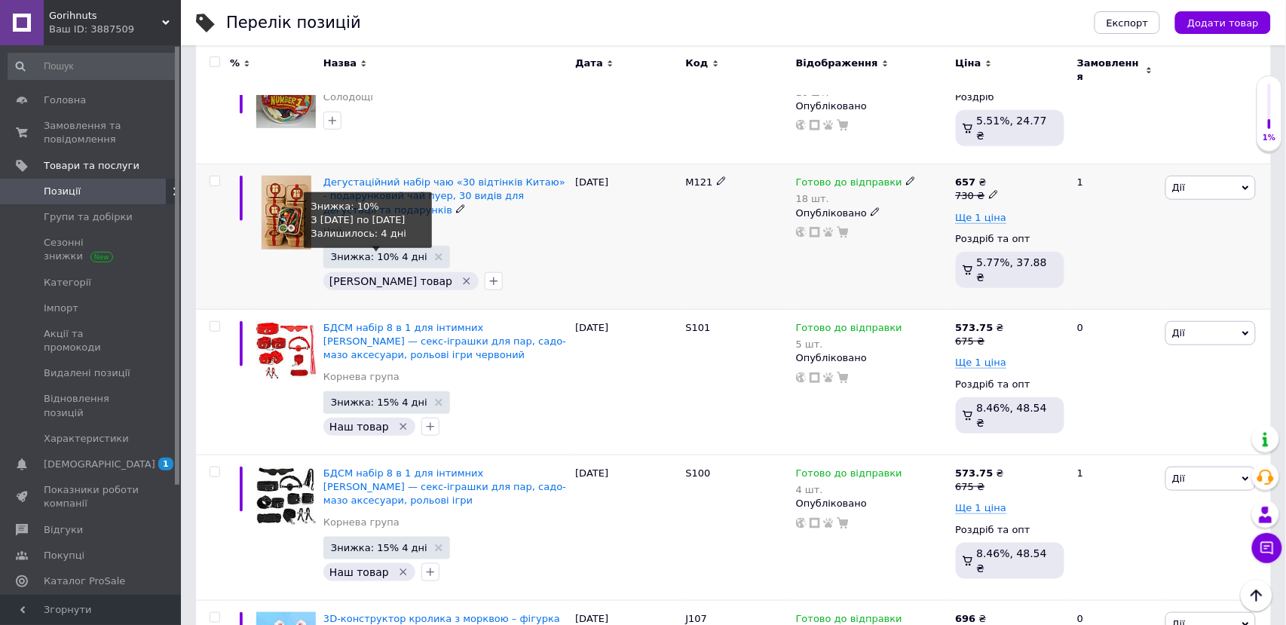
click at [390, 252] on span "Знижка: 10% 4 дні" at bounding box center [379, 257] width 97 height 10
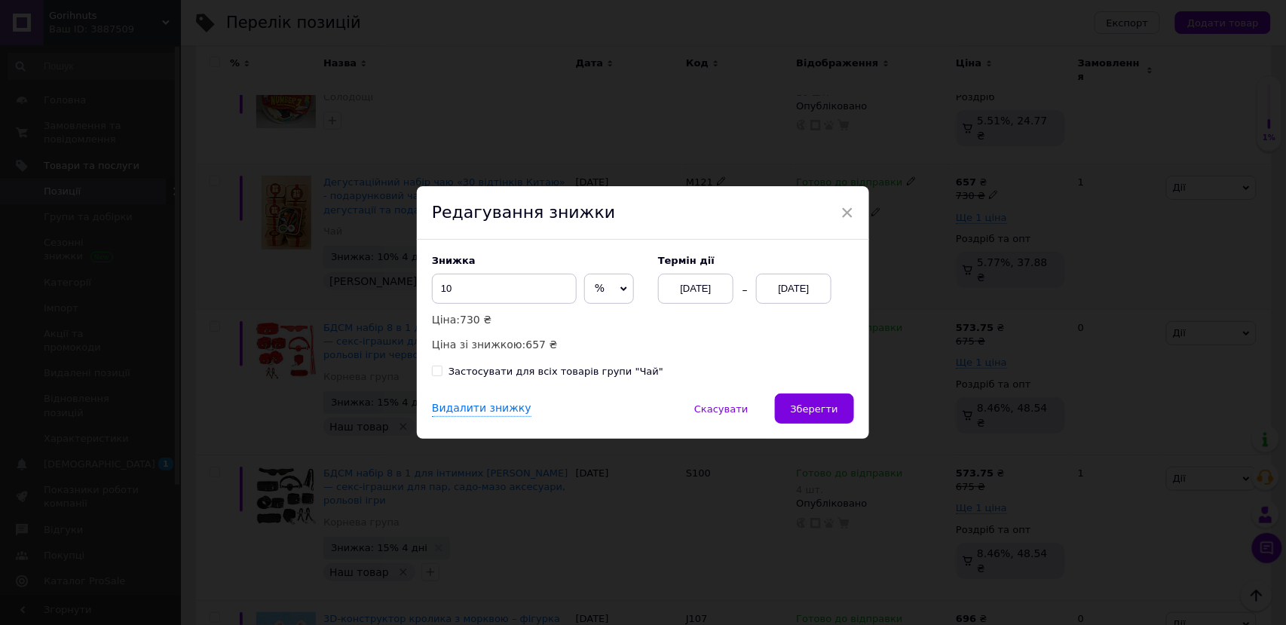
click at [783, 280] on div "16.10.2025" at bounding box center [793, 289] width 75 height 30
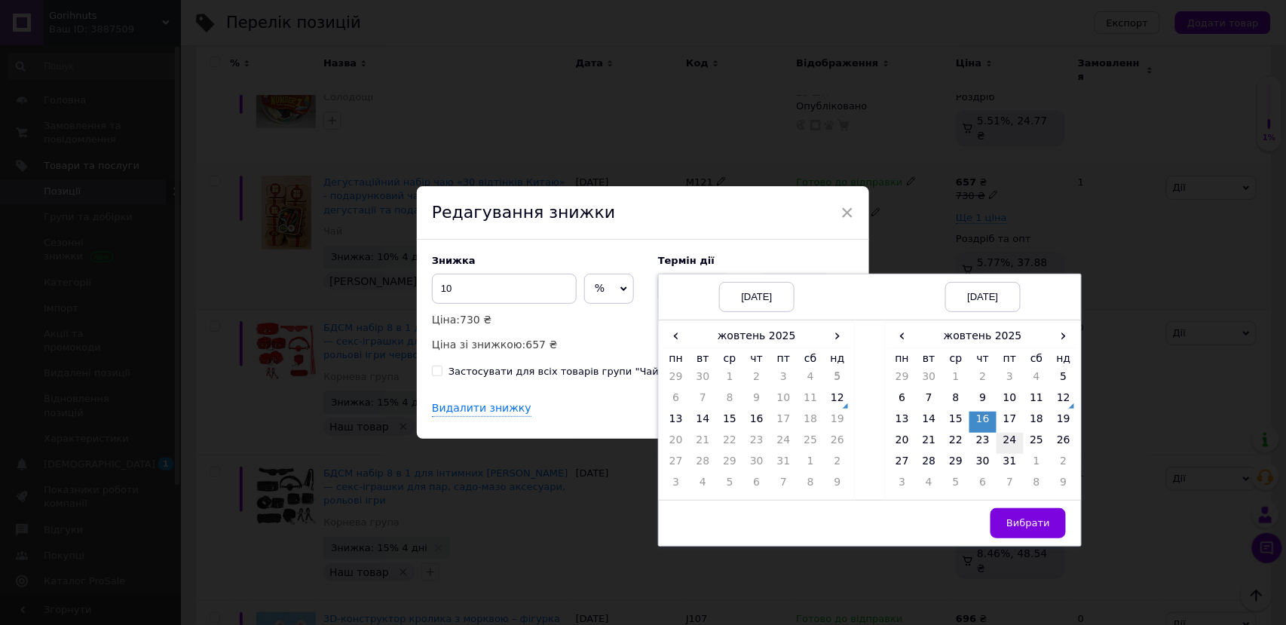
click at [1002, 440] on td "24" at bounding box center [1010, 443] width 27 height 21
click at [1007, 526] on span "Вибрати" at bounding box center [1029, 522] width 44 height 11
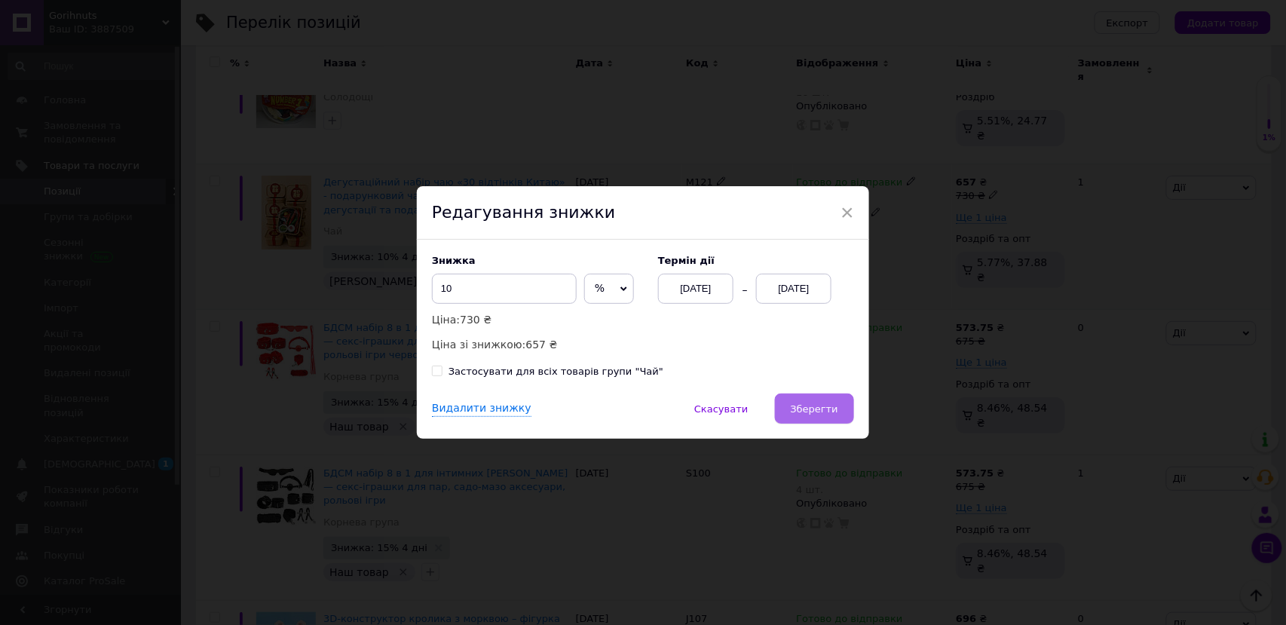
click at [836, 414] on button "Зберегти" at bounding box center [814, 409] width 79 height 30
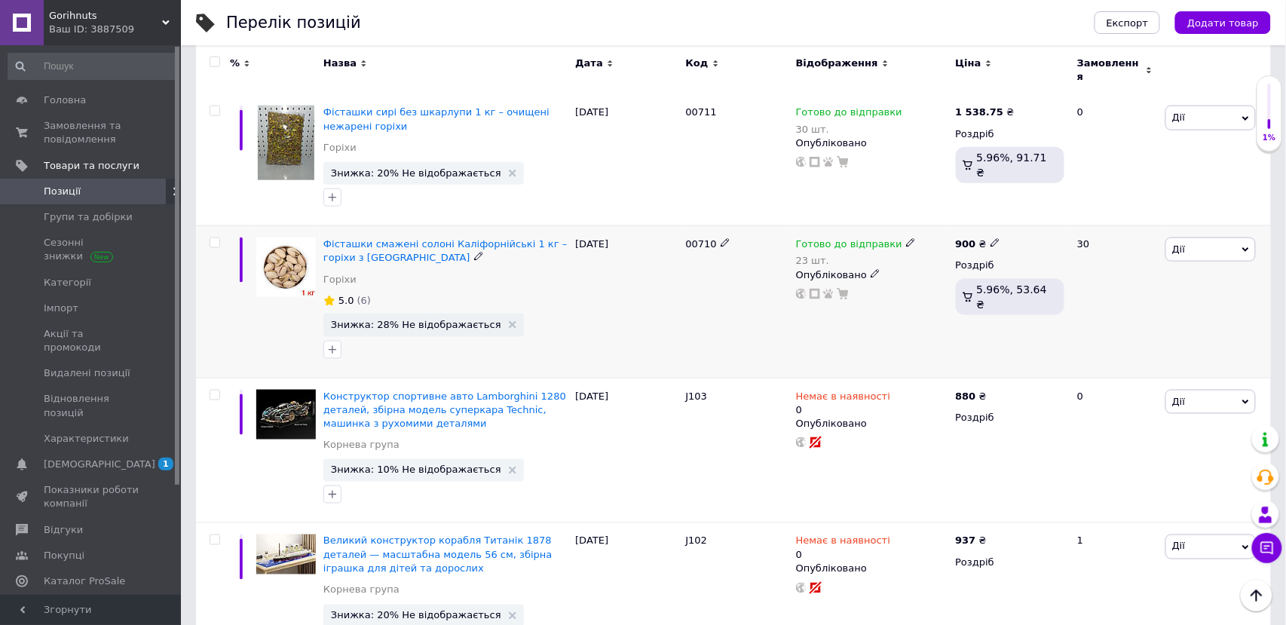
scroll to position [2435, 0]
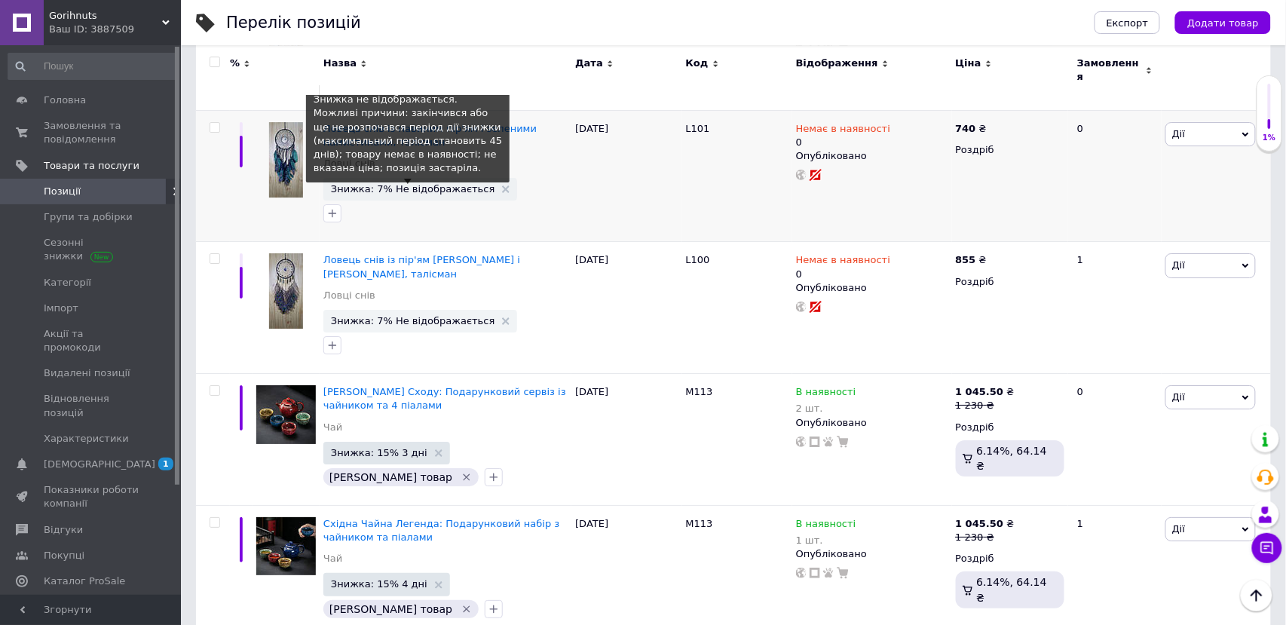
scroll to position [1665, 0]
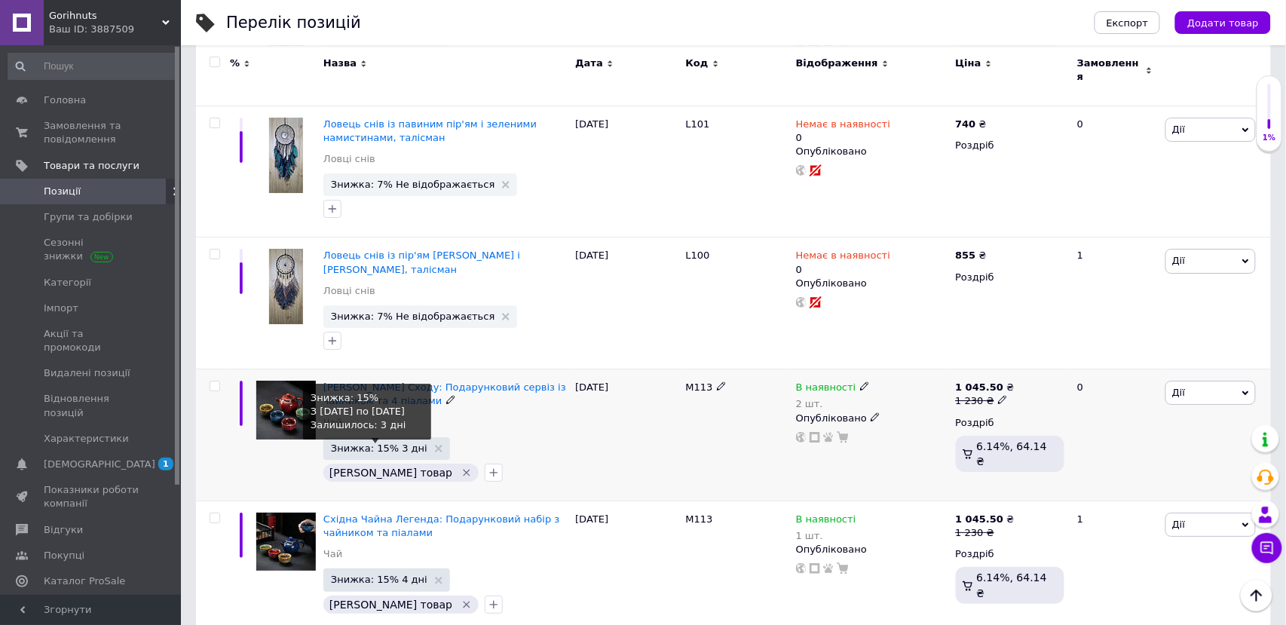
click at [376, 443] on span "Знижка: 15% 3 дні" at bounding box center [379, 448] width 97 height 10
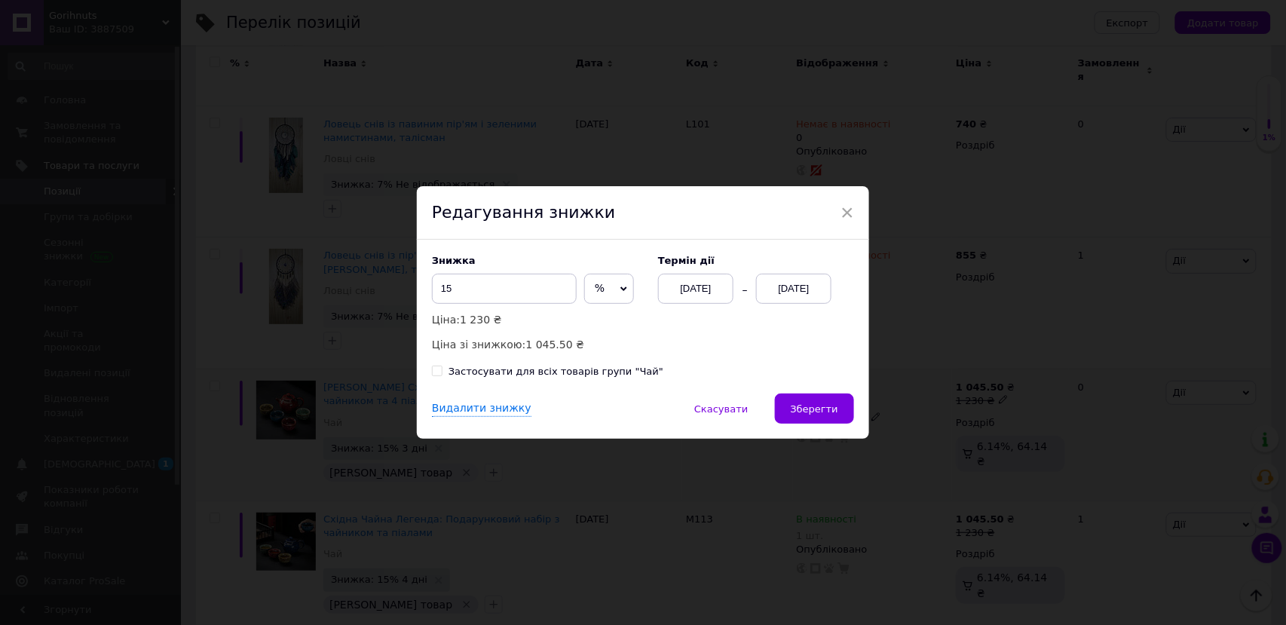
click at [770, 287] on div "15.10.2025" at bounding box center [793, 289] width 75 height 30
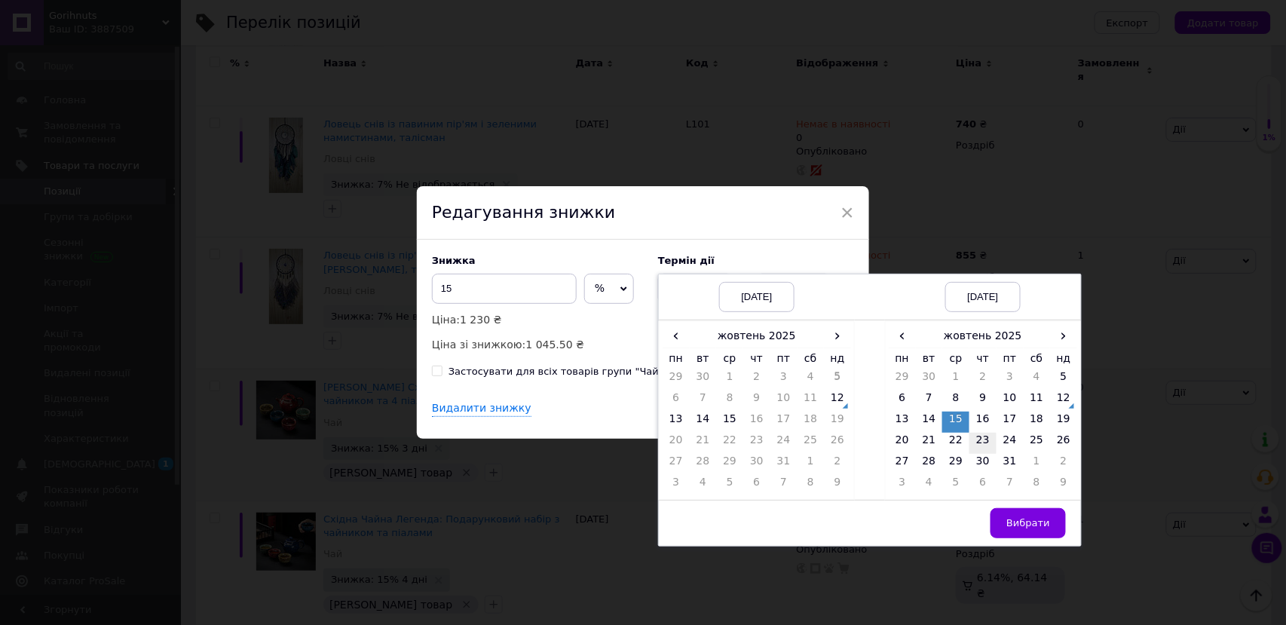
click at [984, 445] on td "23" at bounding box center [983, 443] width 27 height 21
click at [1032, 529] on span "Вибрати" at bounding box center [1029, 522] width 44 height 11
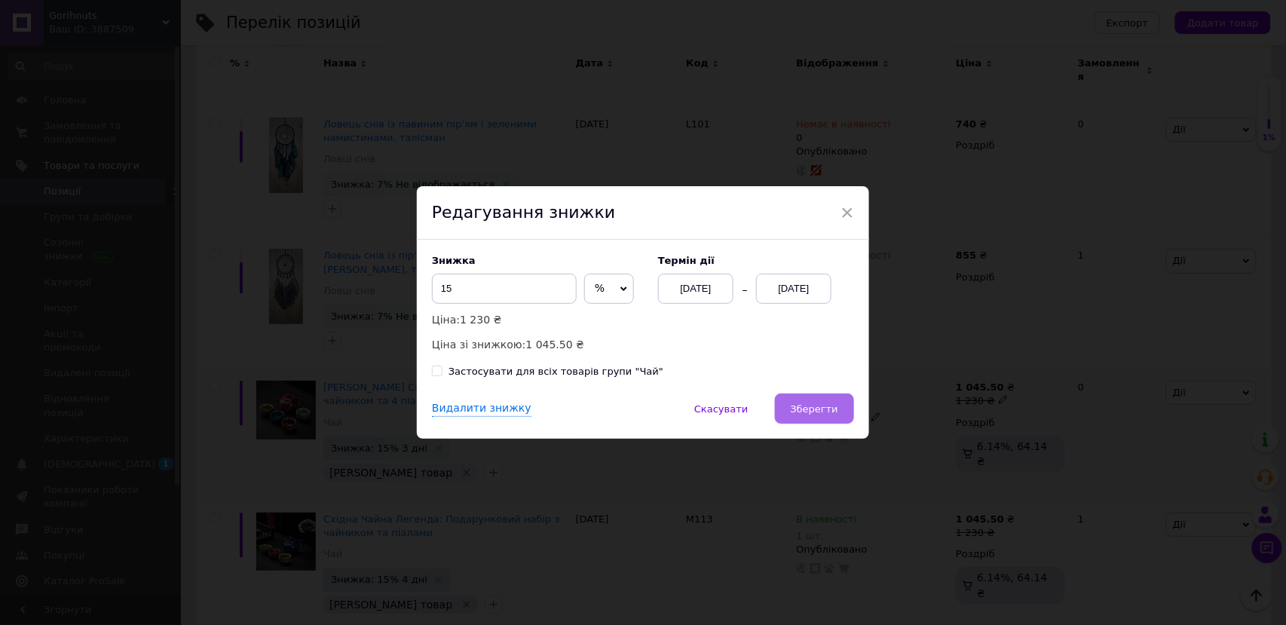
click at [842, 410] on button "Зберегти" at bounding box center [814, 409] width 79 height 30
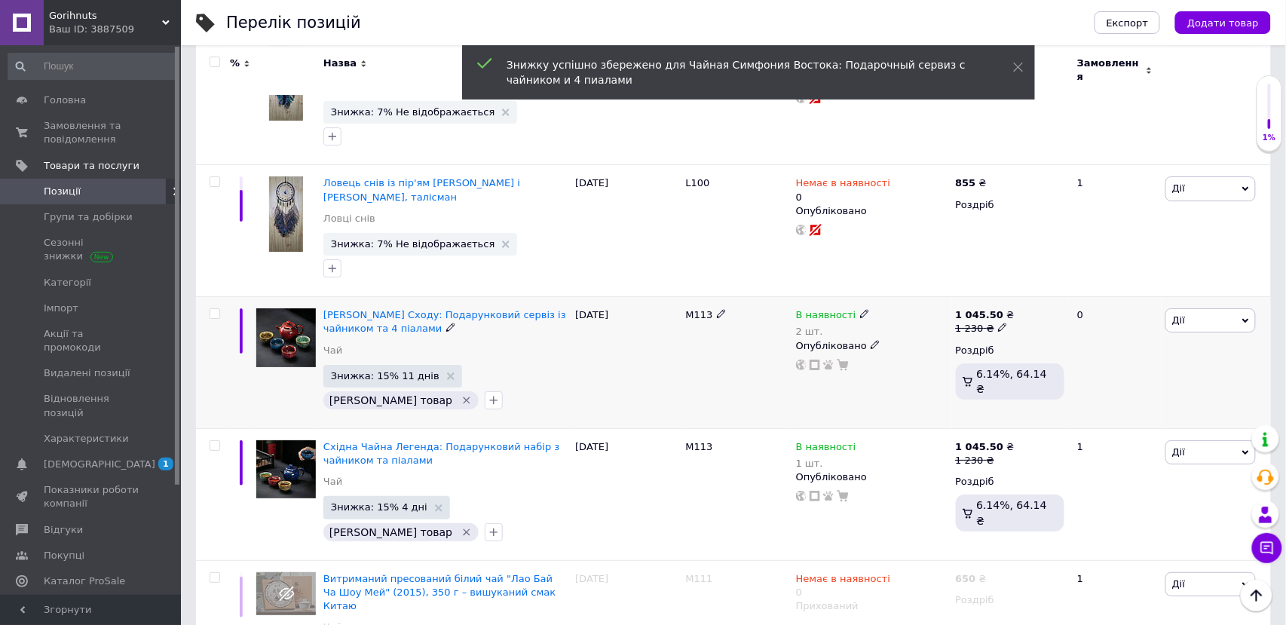
scroll to position [1745, 0]
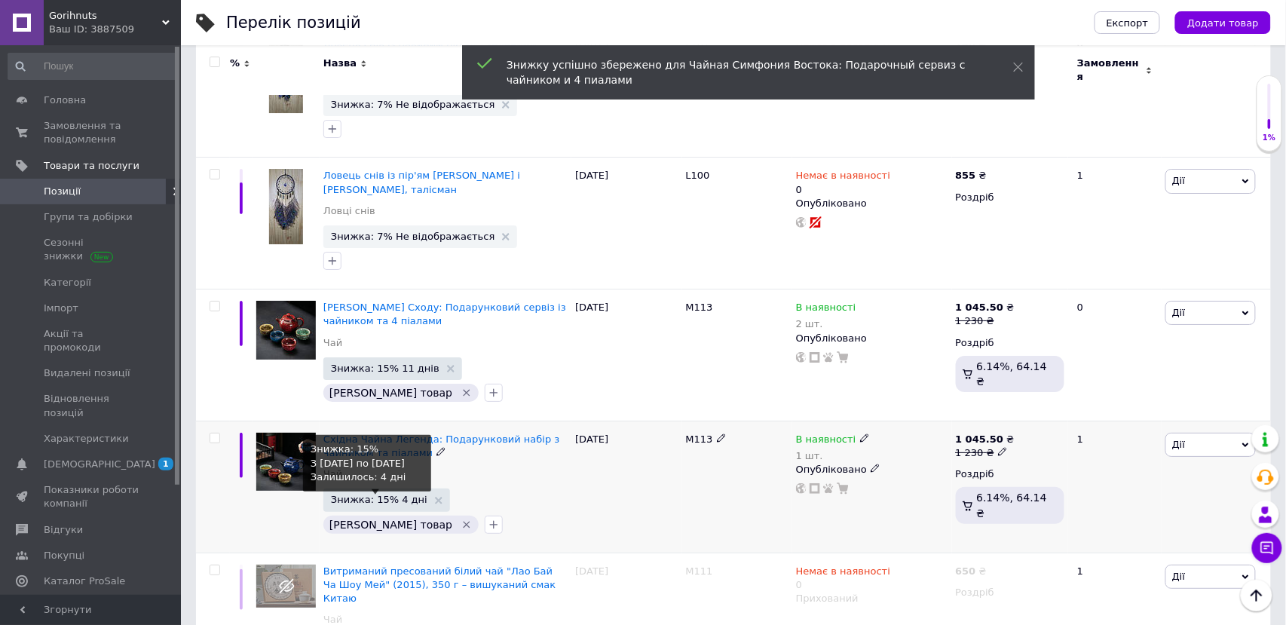
click at [396, 495] on span "Знижка: 15% 4 дні" at bounding box center [379, 500] width 97 height 10
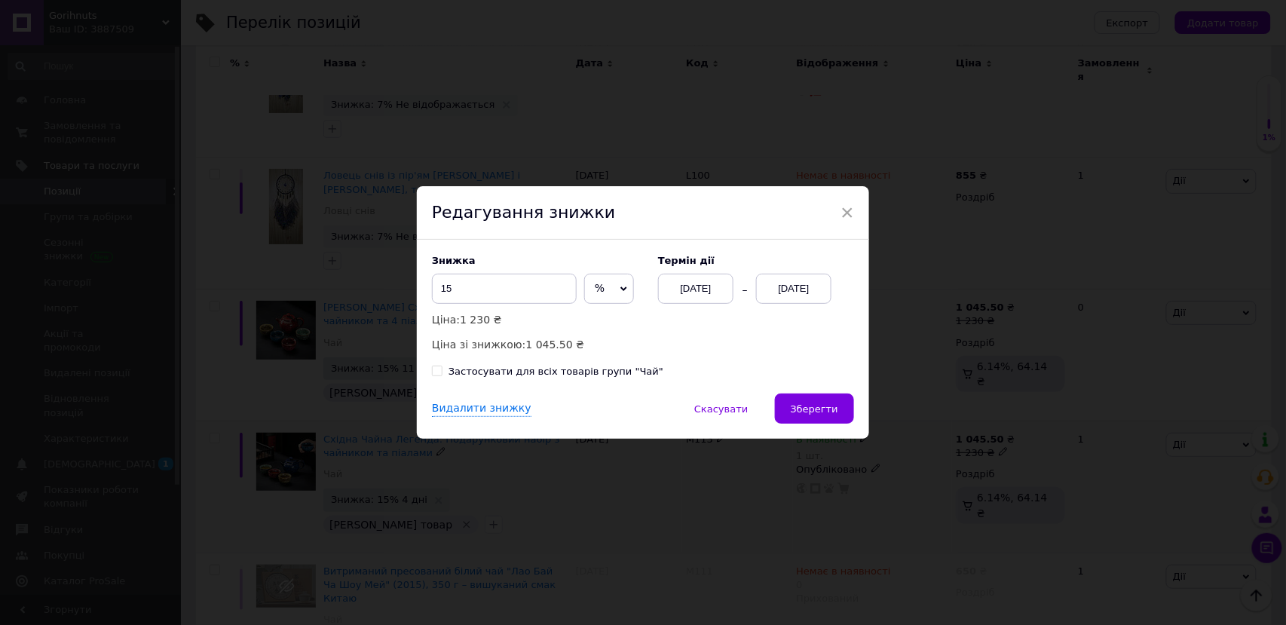
click at [798, 291] on div "16.10.2025" at bounding box center [793, 289] width 75 height 30
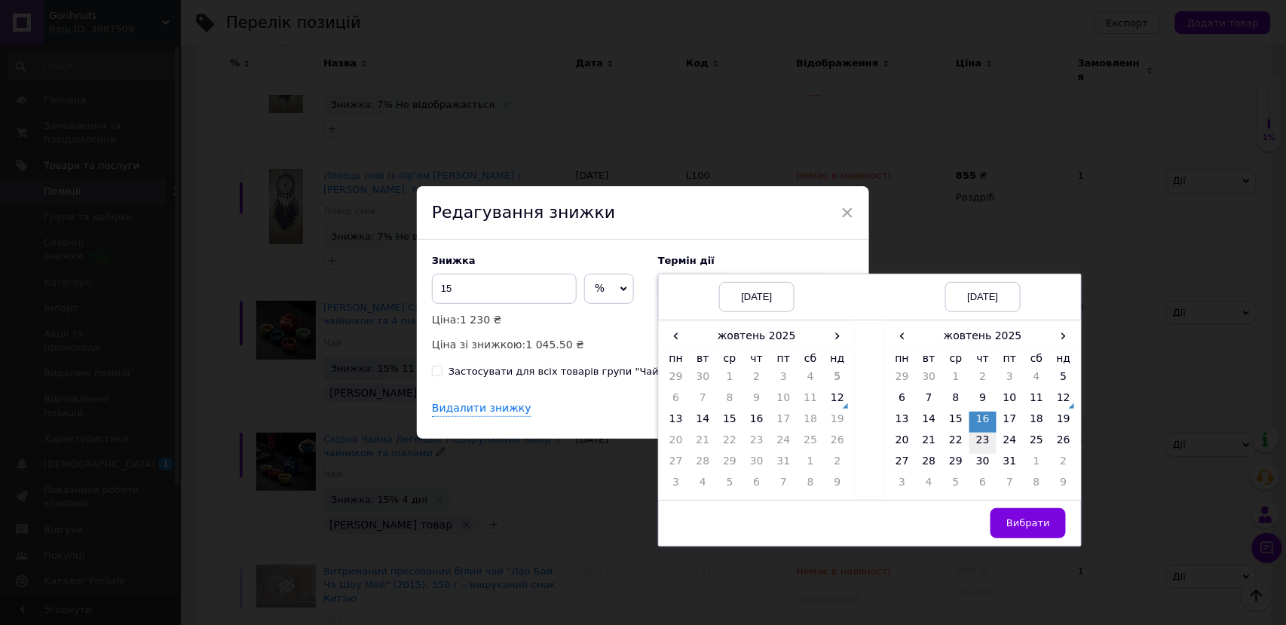
click at [975, 441] on td "23" at bounding box center [983, 443] width 27 height 21
click at [1012, 523] on span "Вибрати" at bounding box center [1029, 522] width 44 height 11
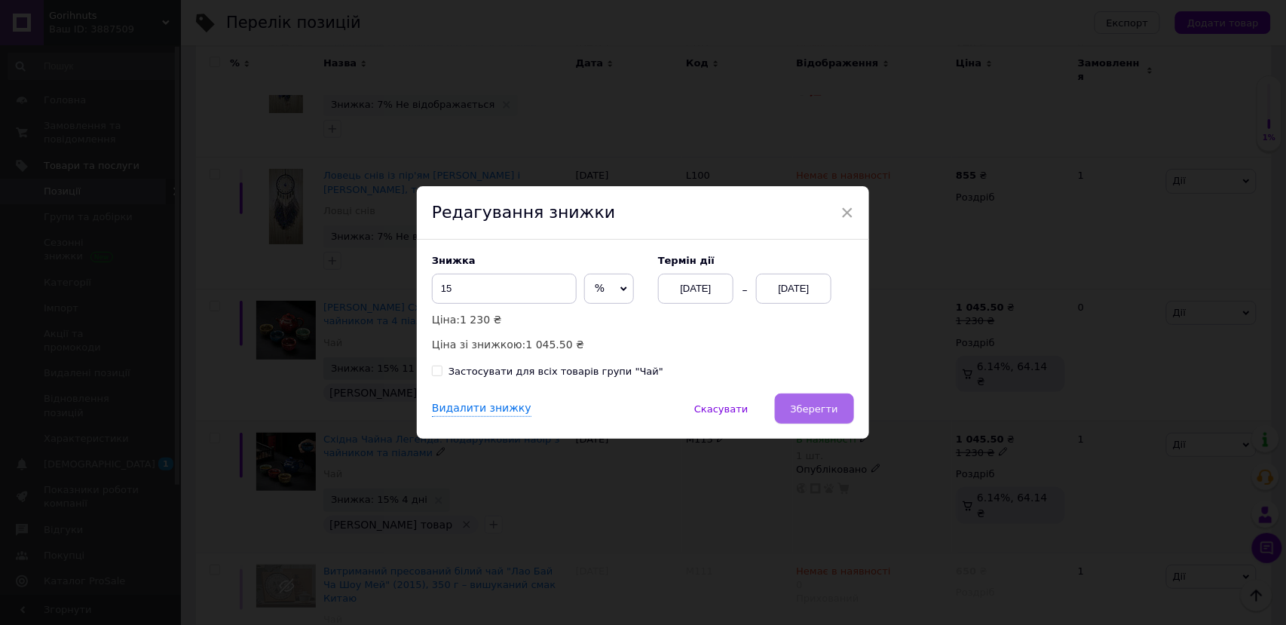
click at [803, 414] on button "Зберегти" at bounding box center [814, 409] width 79 height 30
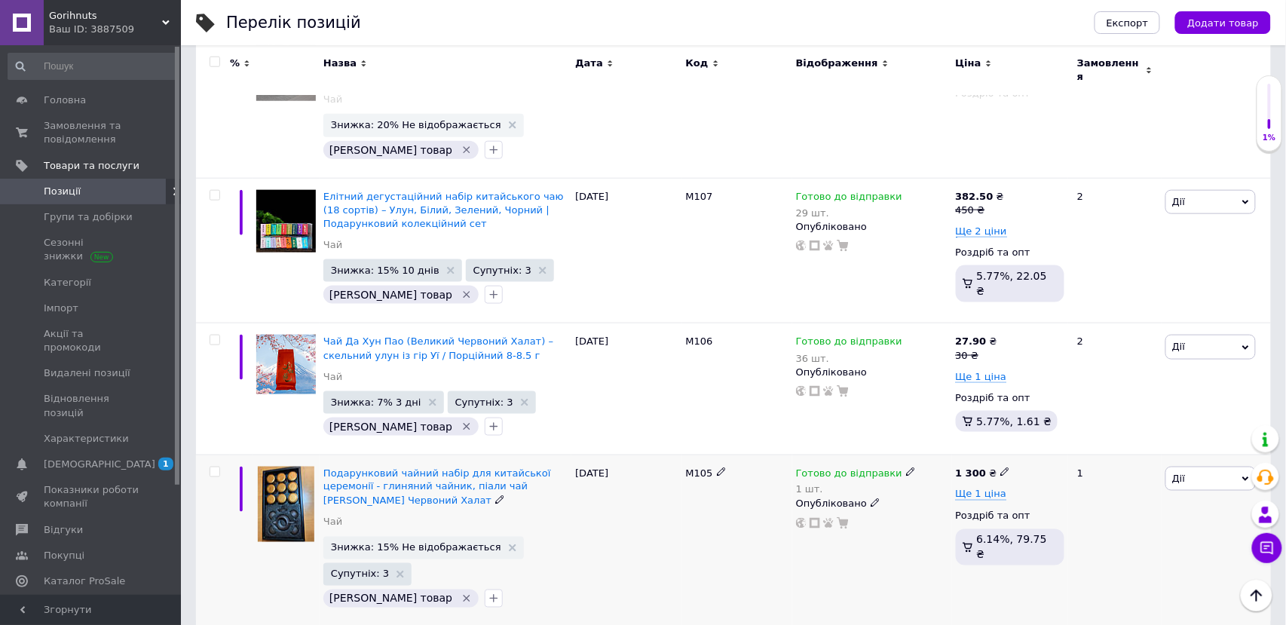
scroll to position [2410, 0]
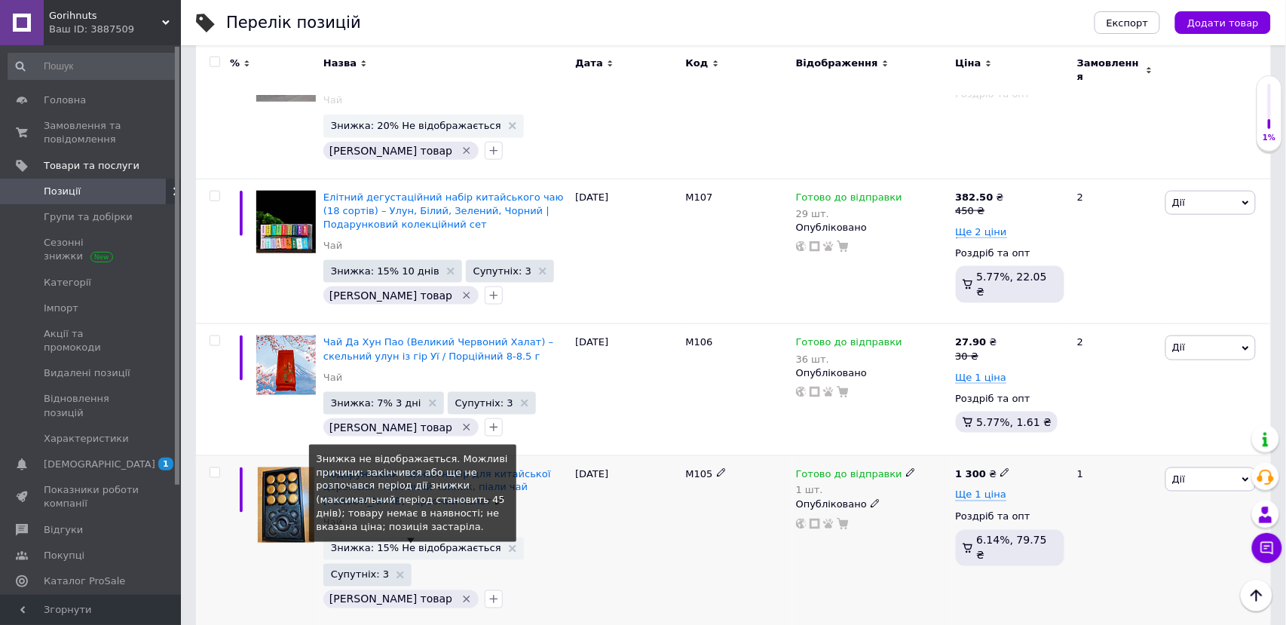
click at [439, 544] on span "Знижка: 15% Не відображається" at bounding box center [416, 549] width 170 height 10
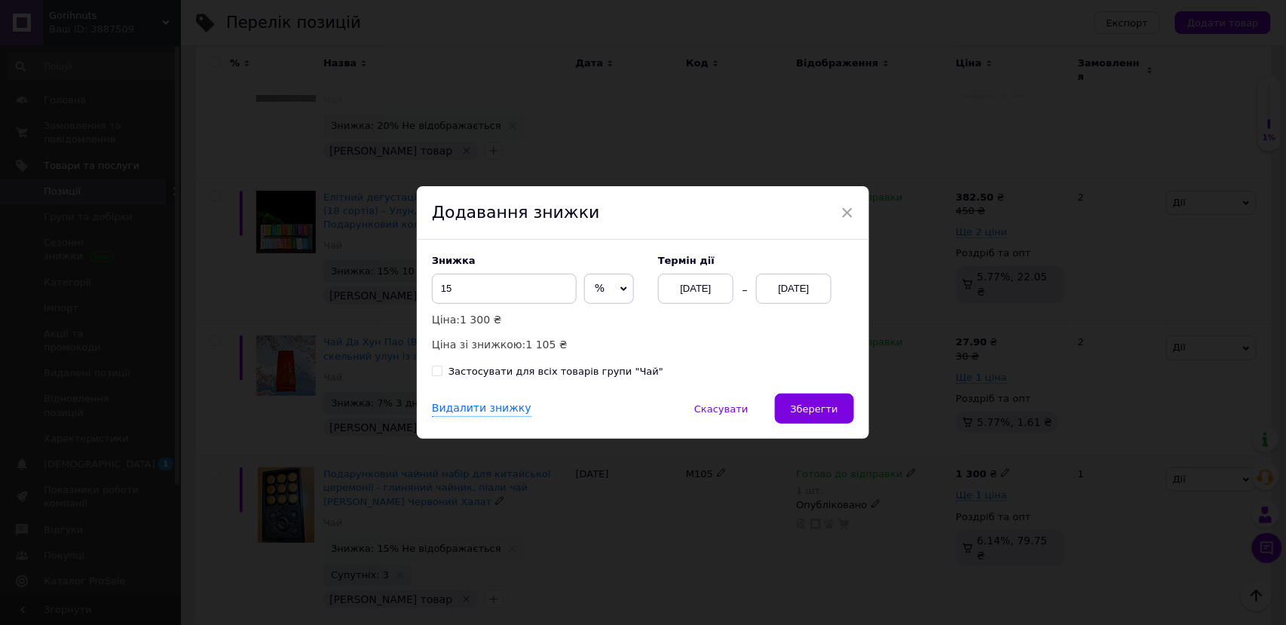
click at [773, 287] on div "[DATE]" at bounding box center [793, 289] width 75 height 30
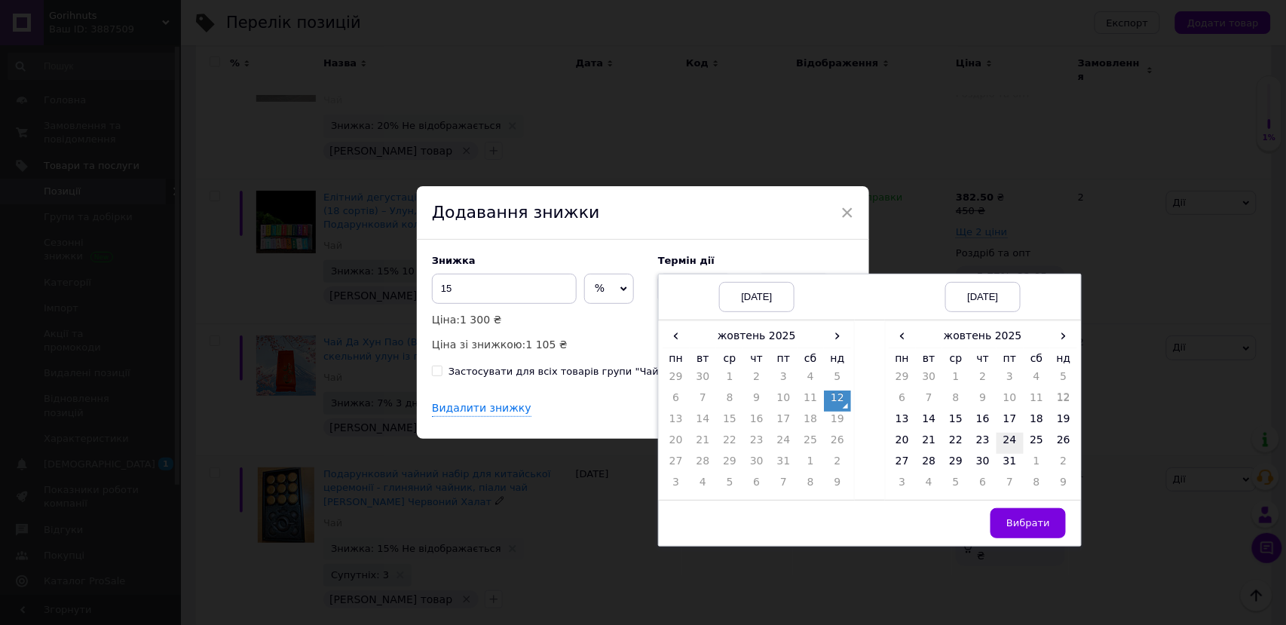
click at [1020, 444] on td "24" at bounding box center [1010, 443] width 27 height 21
click at [1018, 526] on span "Вибрати" at bounding box center [1029, 522] width 44 height 11
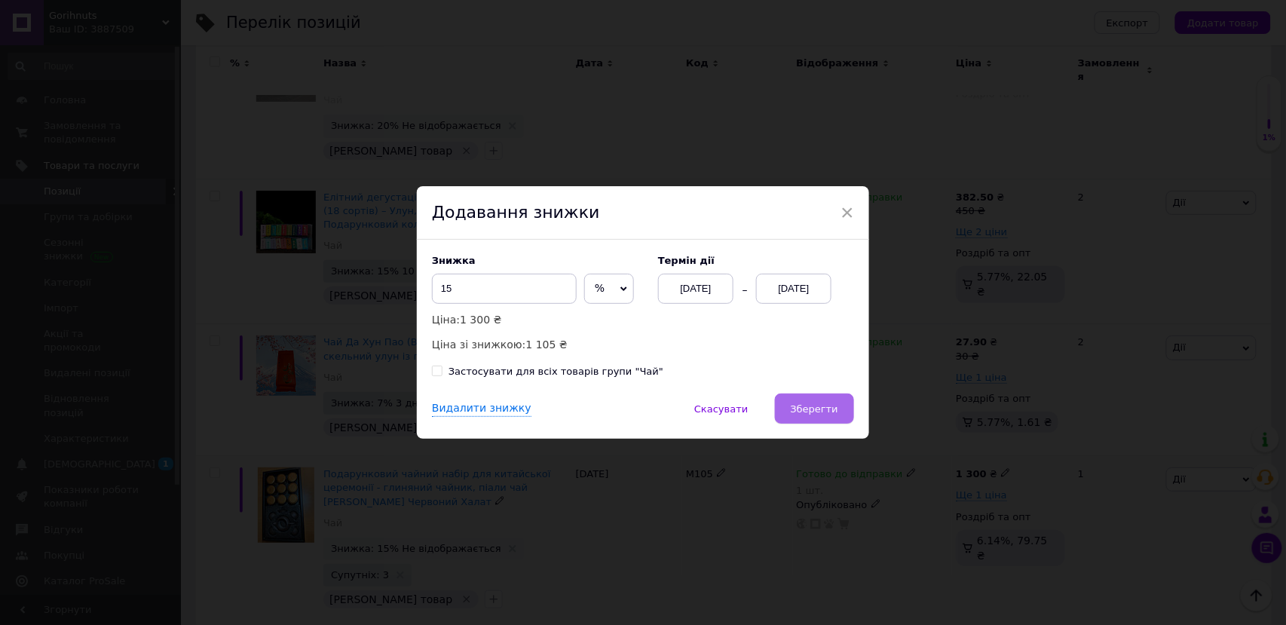
click at [800, 407] on span "Зберегти" at bounding box center [815, 408] width 48 height 11
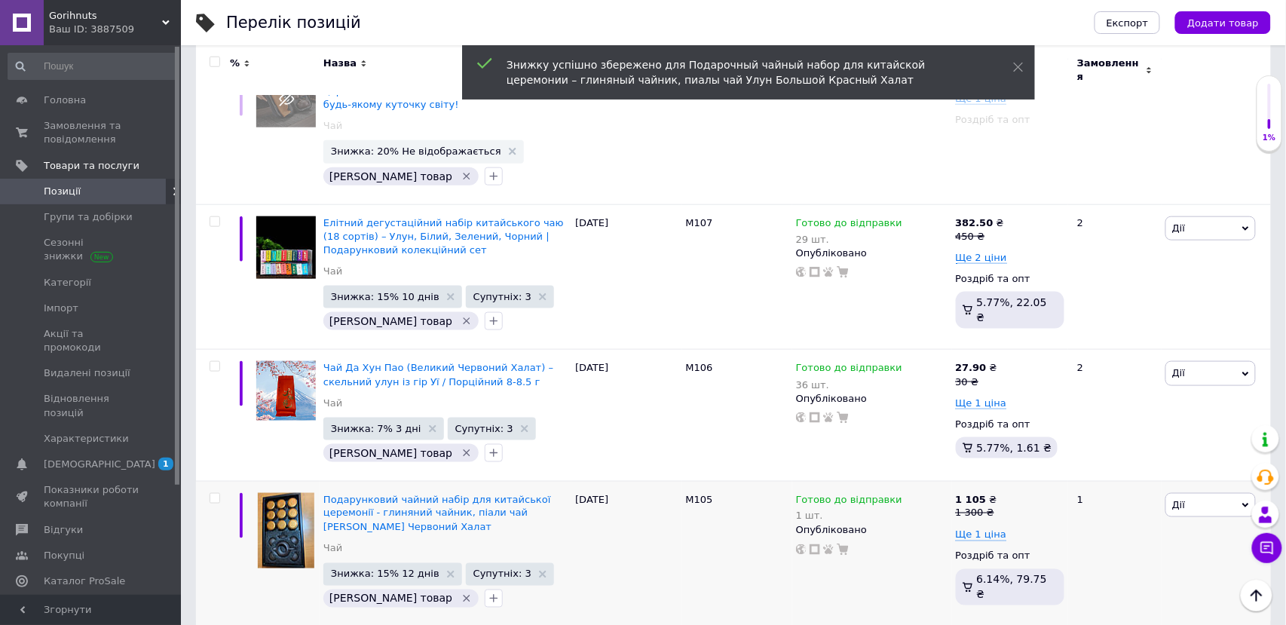
scroll to position [2384, 0]
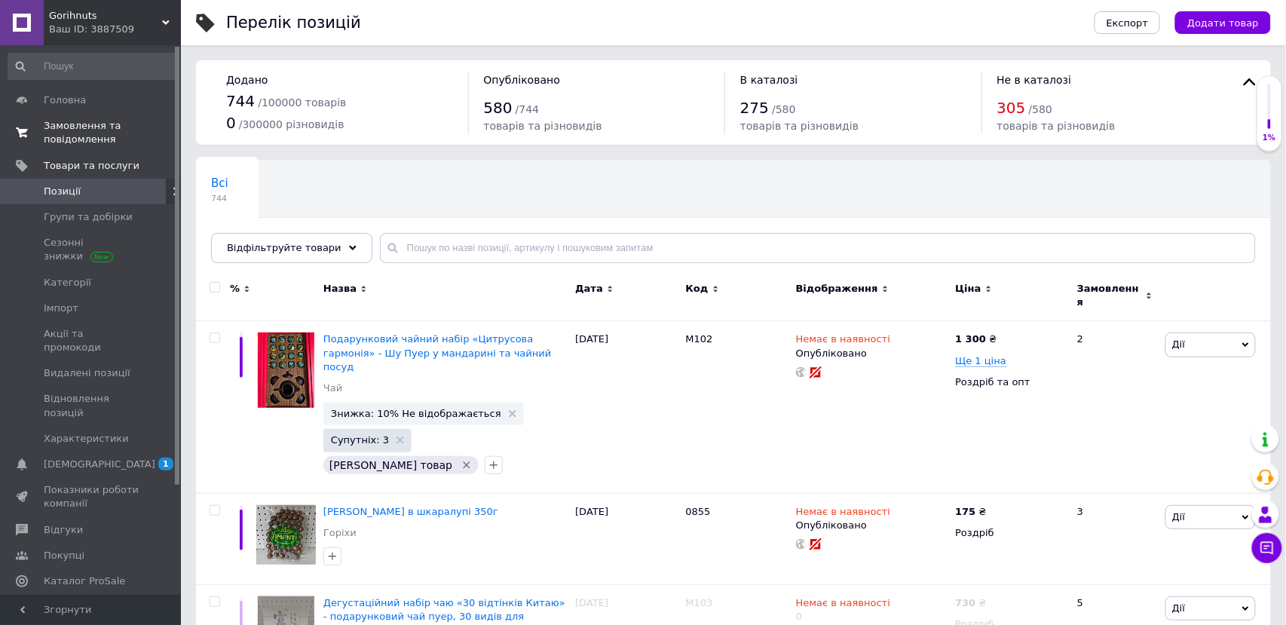
click at [71, 127] on span "Замовлення та повідомлення" at bounding box center [92, 132] width 96 height 27
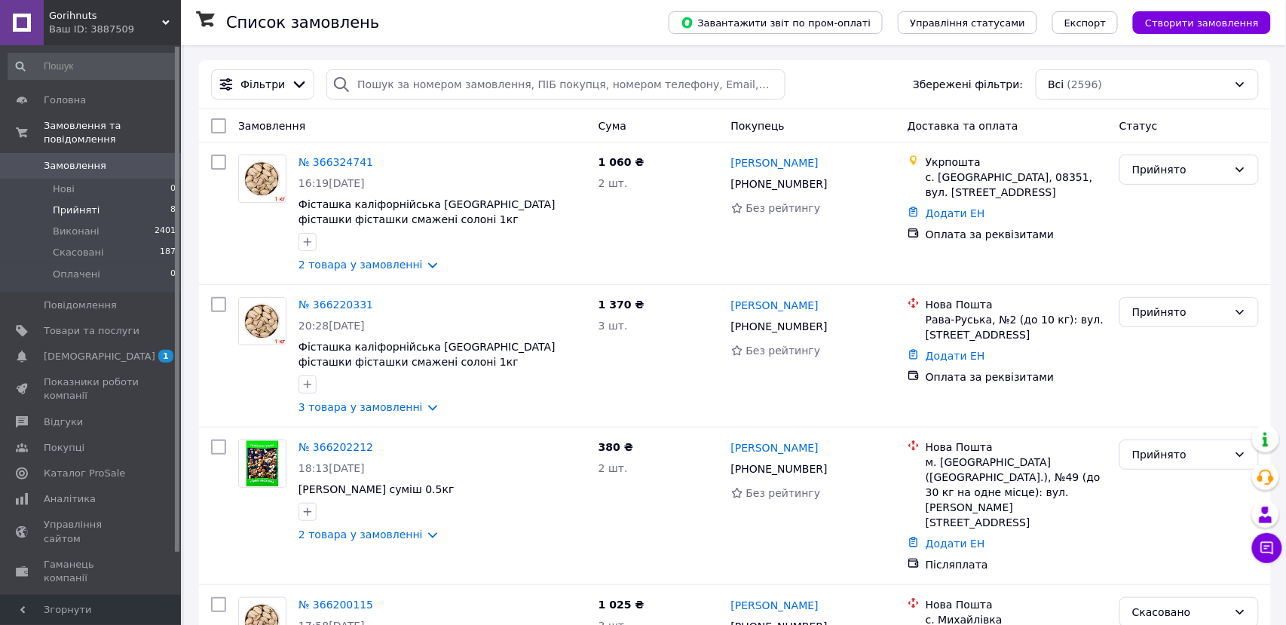
click at [70, 204] on span "Прийняті" at bounding box center [76, 211] width 47 height 14
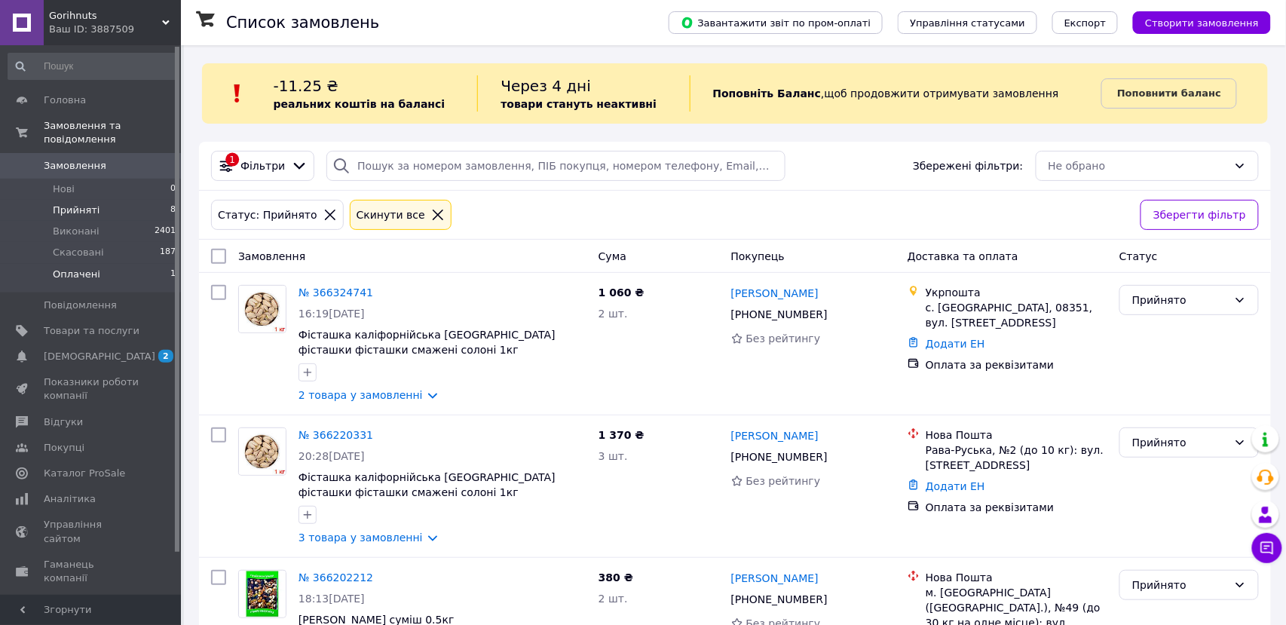
click at [85, 268] on span "Оплачені" at bounding box center [77, 275] width 48 height 14
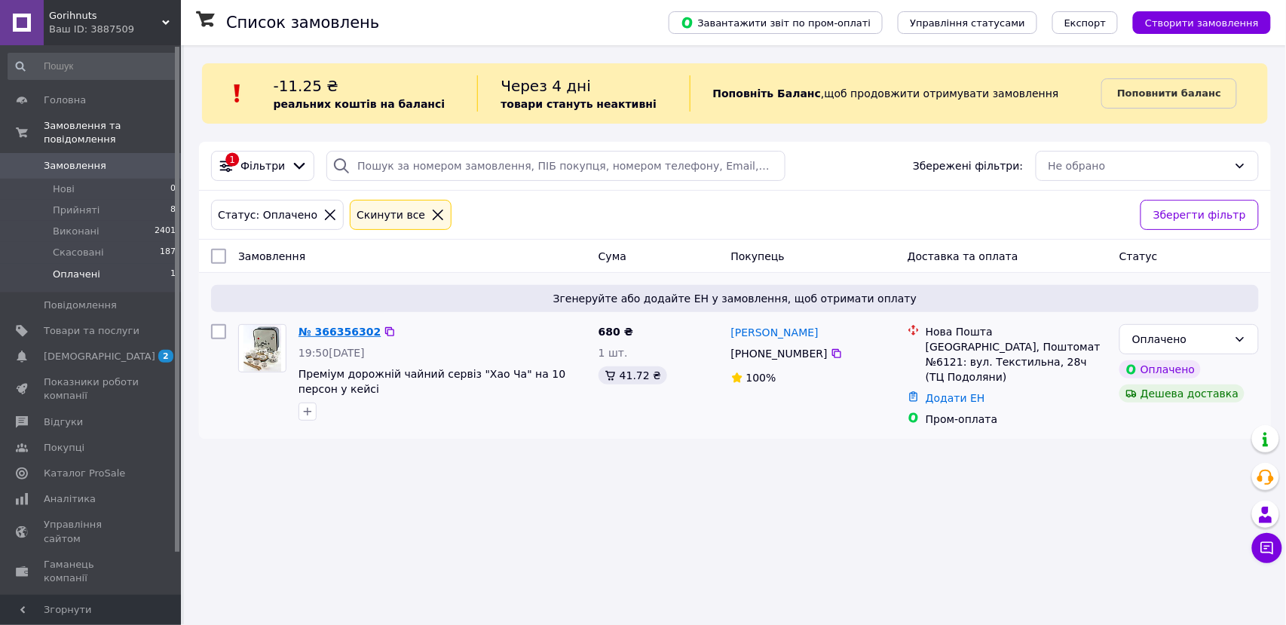
click at [324, 330] on link "№ 366356302" at bounding box center [340, 332] width 82 height 12
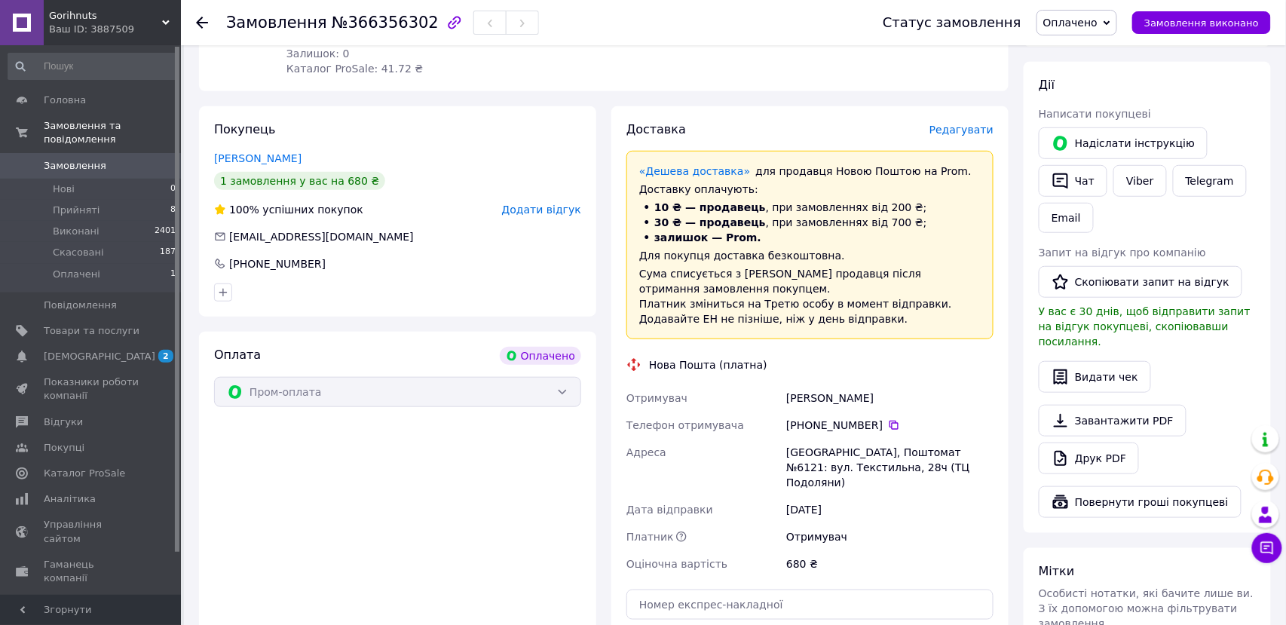
scroll to position [271, 0]
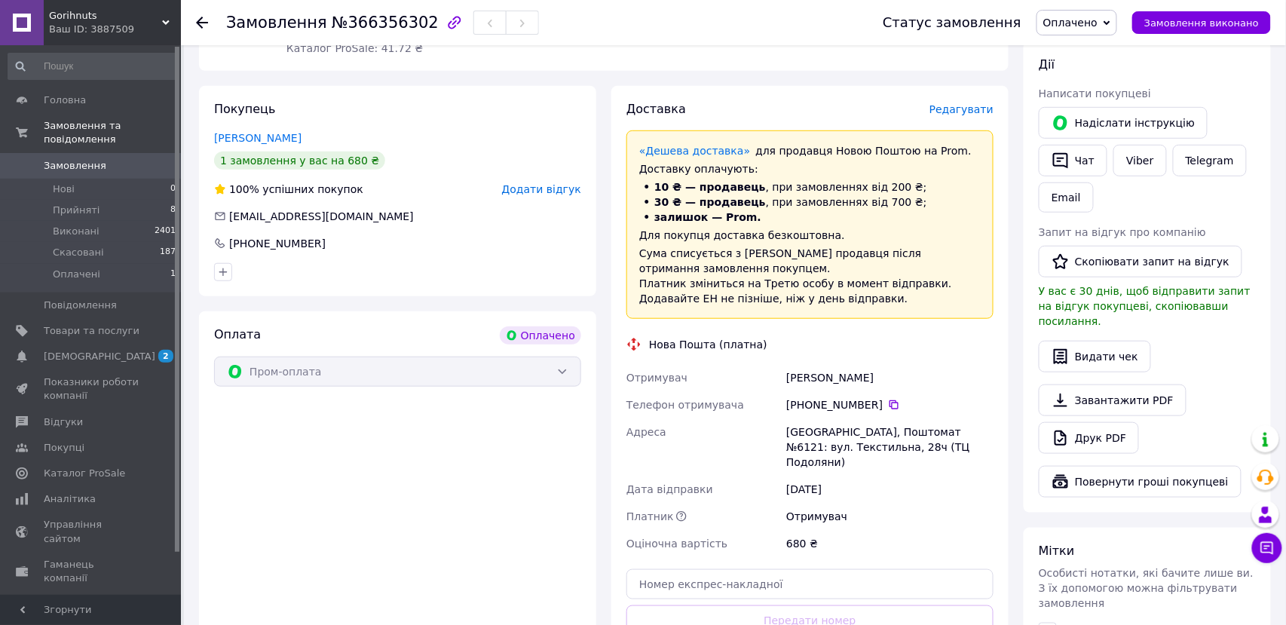
click at [1087, 25] on span "Оплачено" at bounding box center [1071, 23] width 54 height 12
click at [1086, 51] on li "Прийнято" at bounding box center [1077, 52] width 79 height 23
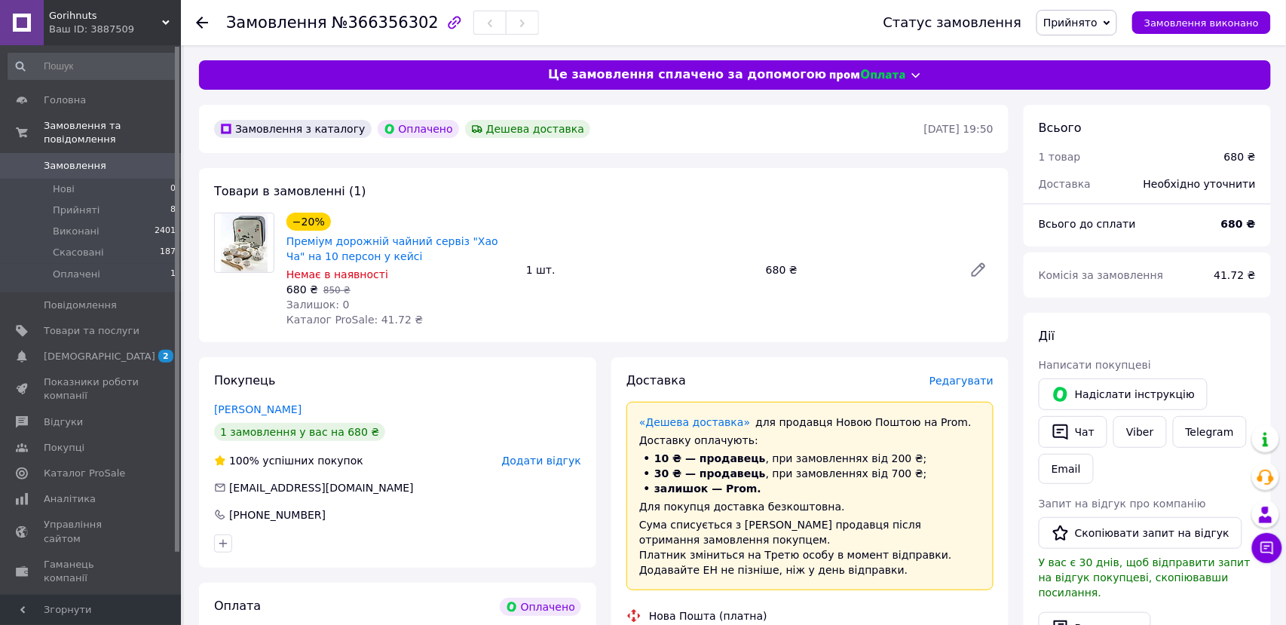
scroll to position [0, 0]
click at [317, 239] on link "Преміум дорожній чайний сервіз "Хао Ча" на 10 персон у кейсі" at bounding box center [393, 248] width 212 height 27
click at [97, 200] on li "Прийняті 8" at bounding box center [92, 210] width 185 height 21
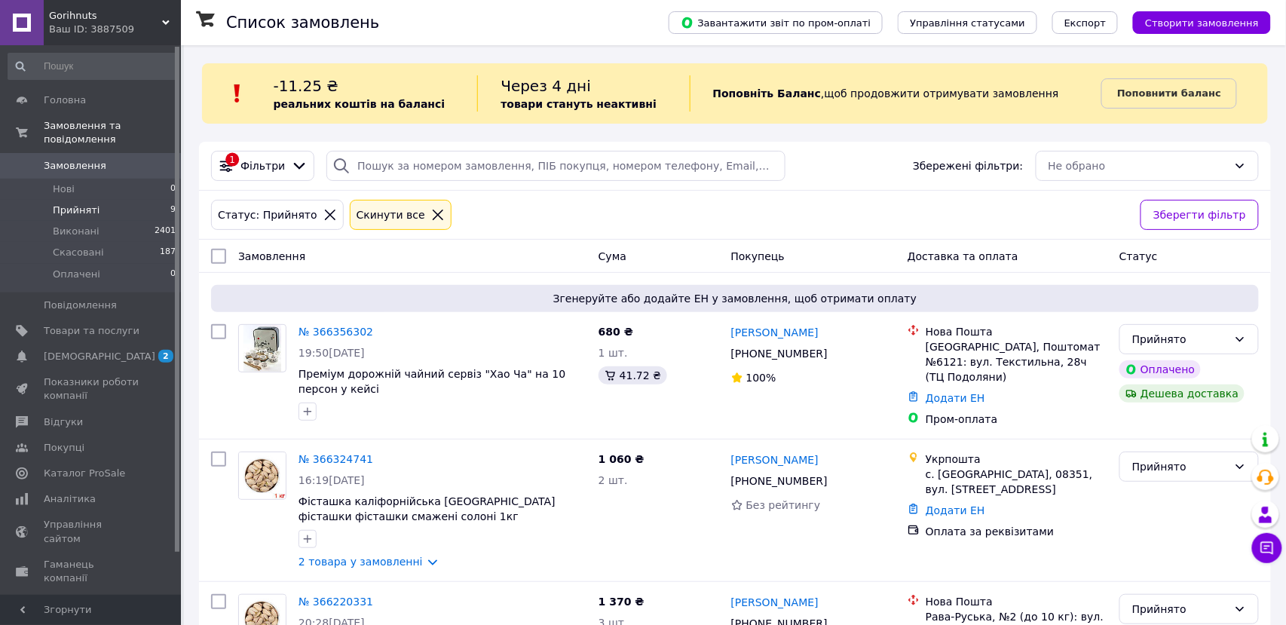
click at [89, 204] on span "Прийняті" at bounding box center [76, 211] width 47 height 14
click at [81, 324] on span "Товари та послуги" at bounding box center [92, 331] width 96 height 14
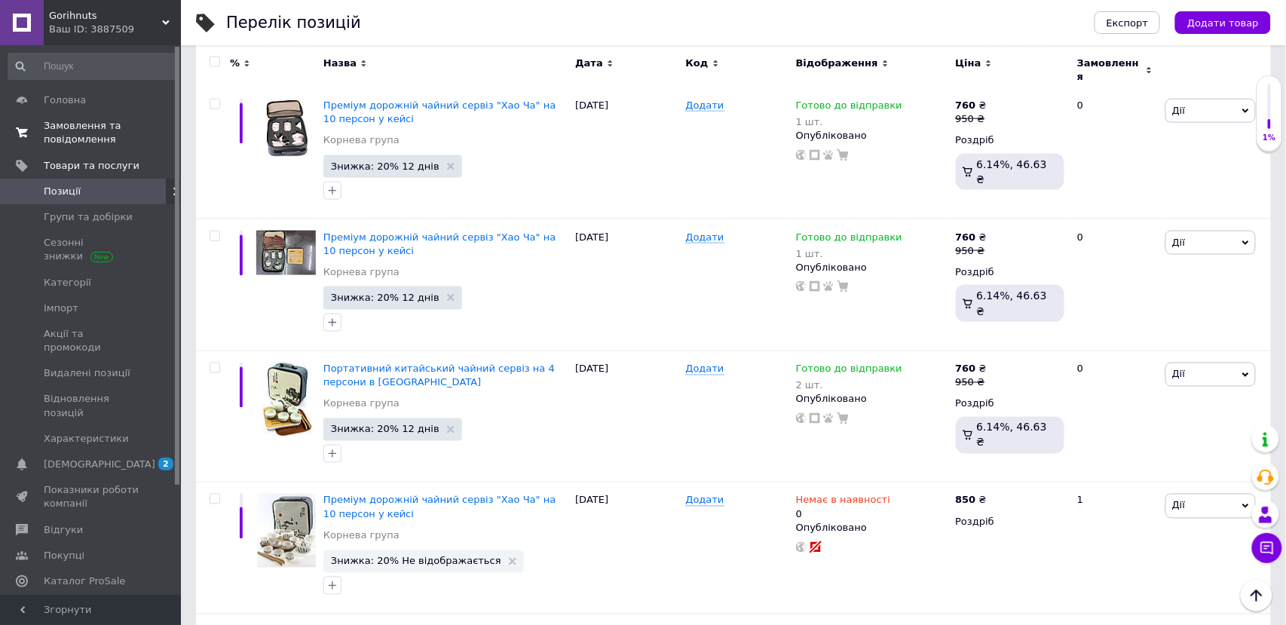
click at [75, 129] on span "Замовлення та повідомлення" at bounding box center [92, 132] width 96 height 27
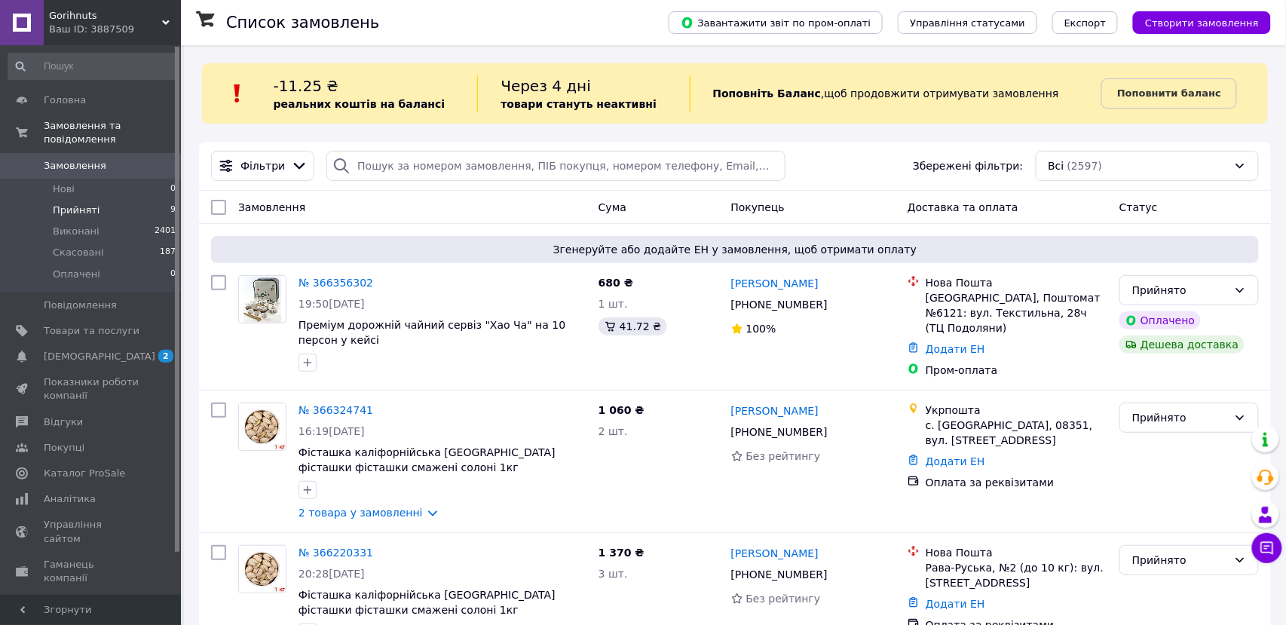
click at [109, 203] on li "Прийняті 9" at bounding box center [92, 210] width 185 height 21
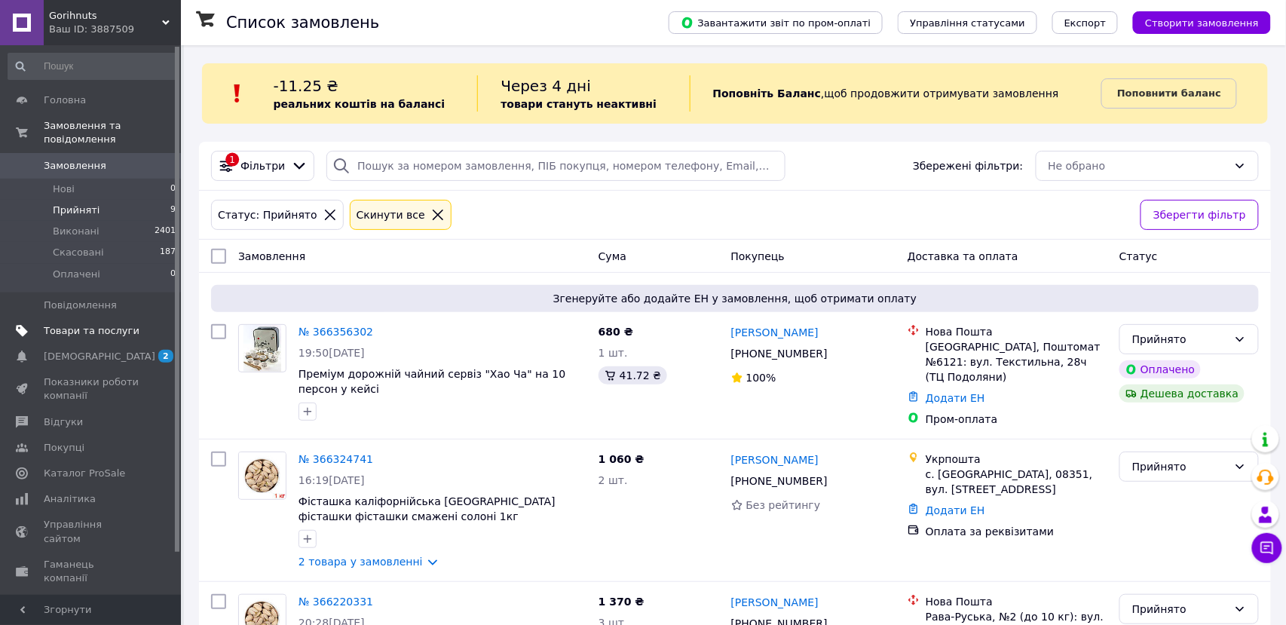
click at [115, 324] on span "Товари та послуги" at bounding box center [92, 331] width 96 height 14
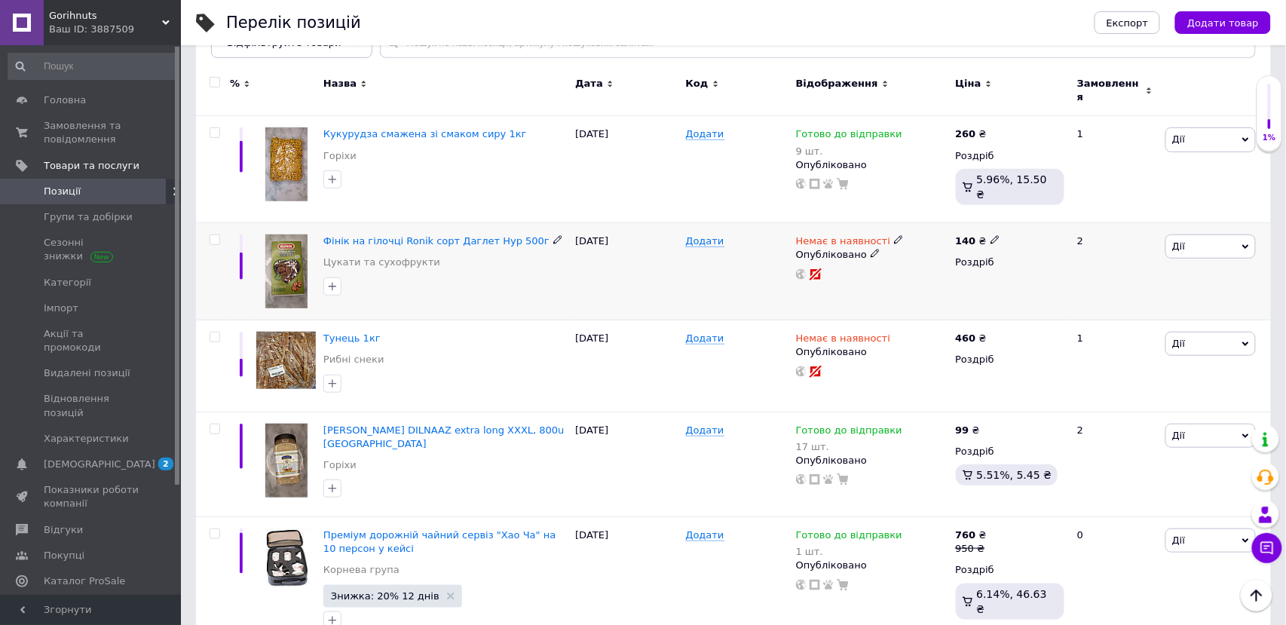
scroll to position [149, 0]
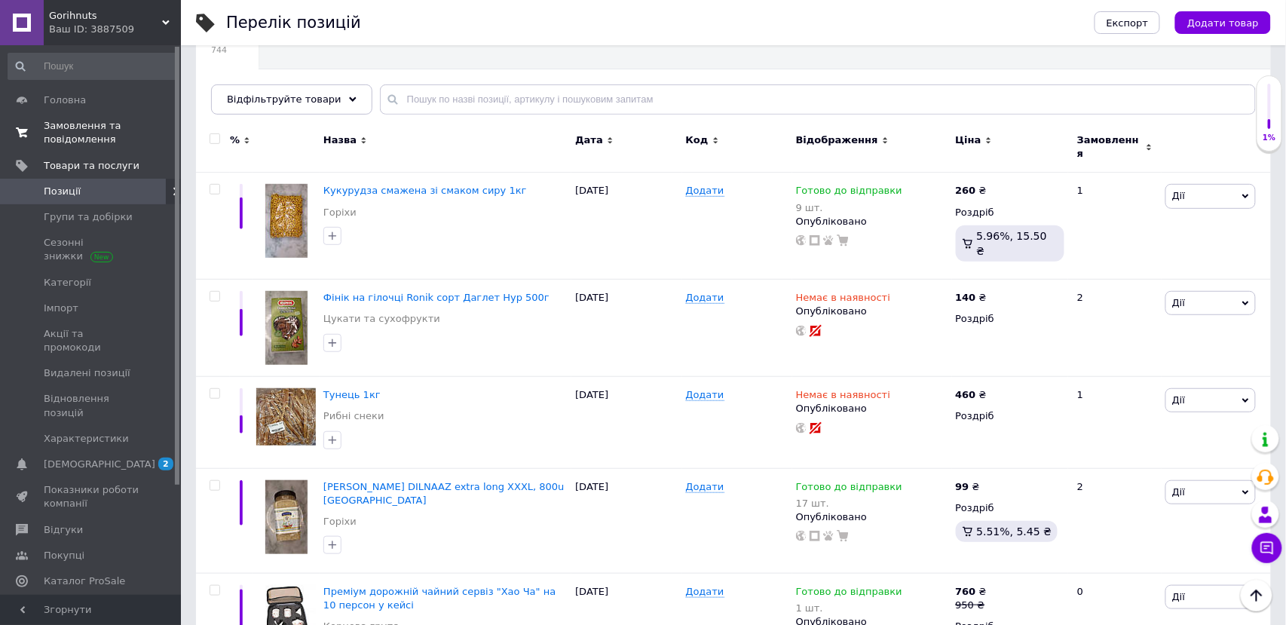
click at [88, 124] on span "Замовлення та повідомлення" at bounding box center [92, 132] width 96 height 27
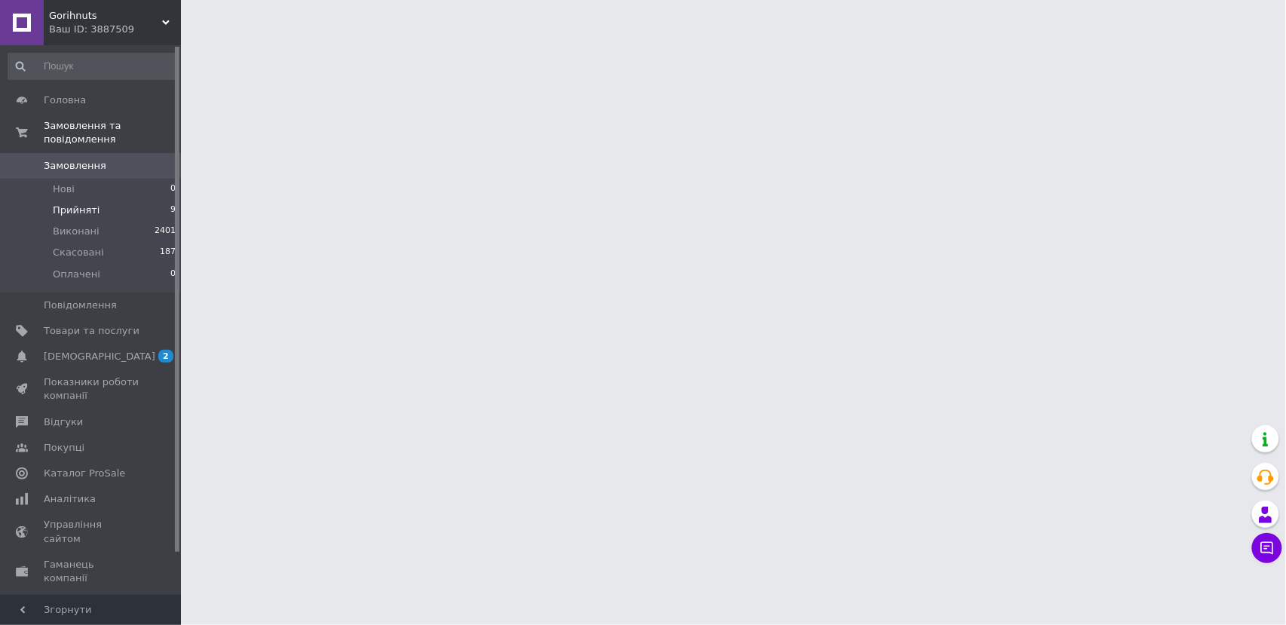
click at [91, 204] on span "Прийняті" at bounding box center [76, 211] width 47 height 14
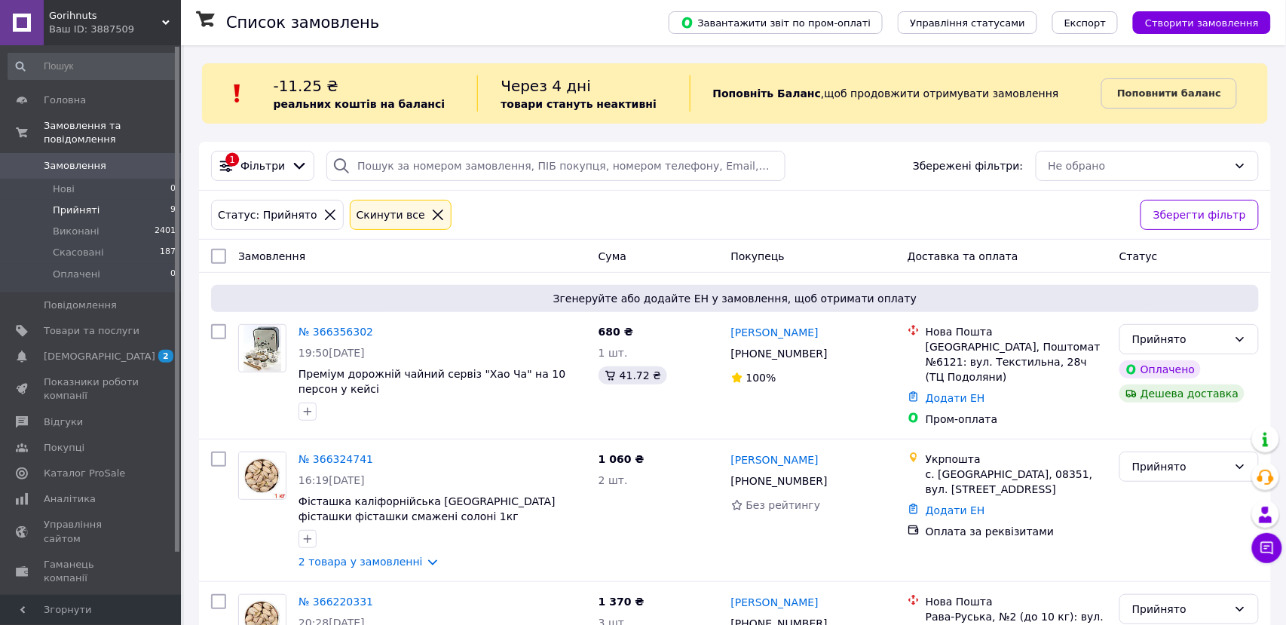
click at [97, 204] on span "Прийняті" at bounding box center [76, 211] width 47 height 14
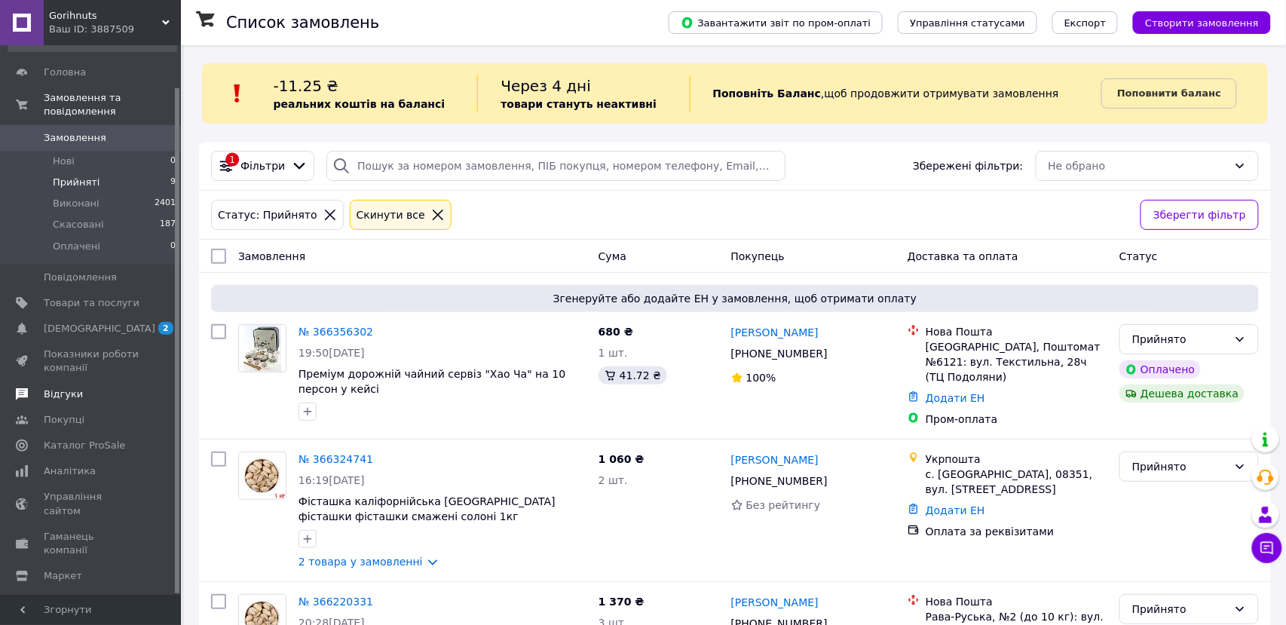
scroll to position [45, 0]
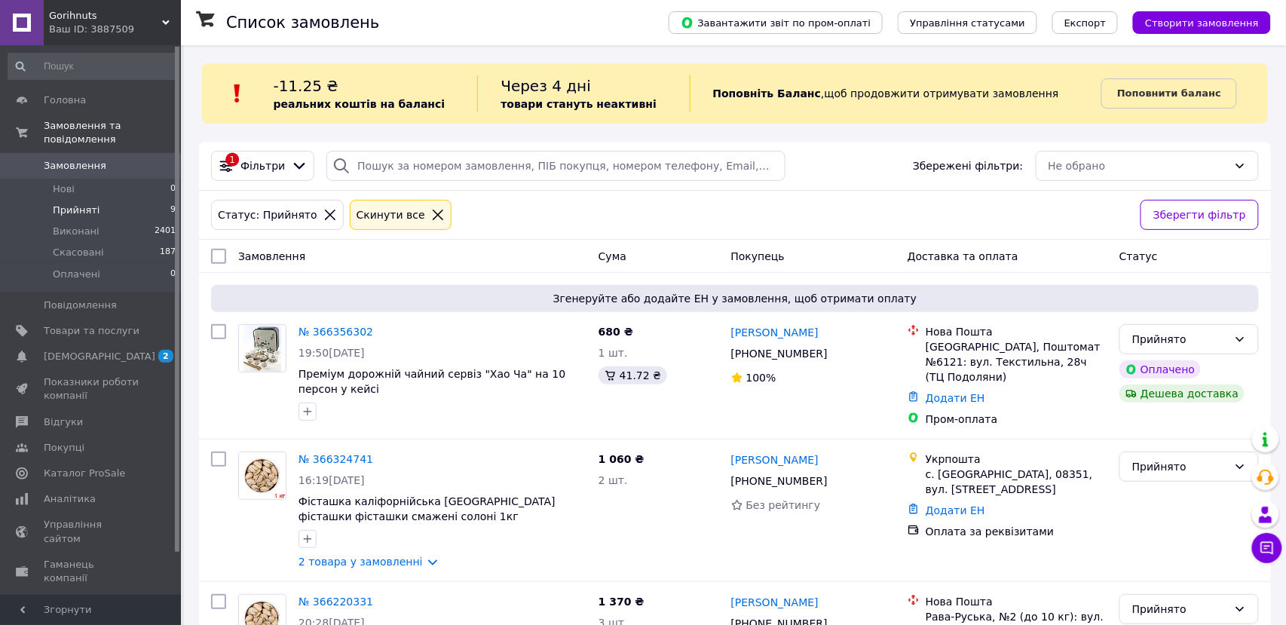
click at [81, 204] on span "Прийняті" at bounding box center [76, 211] width 47 height 14
click at [73, 324] on span "Товари та послуги" at bounding box center [92, 331] width 96 height 14
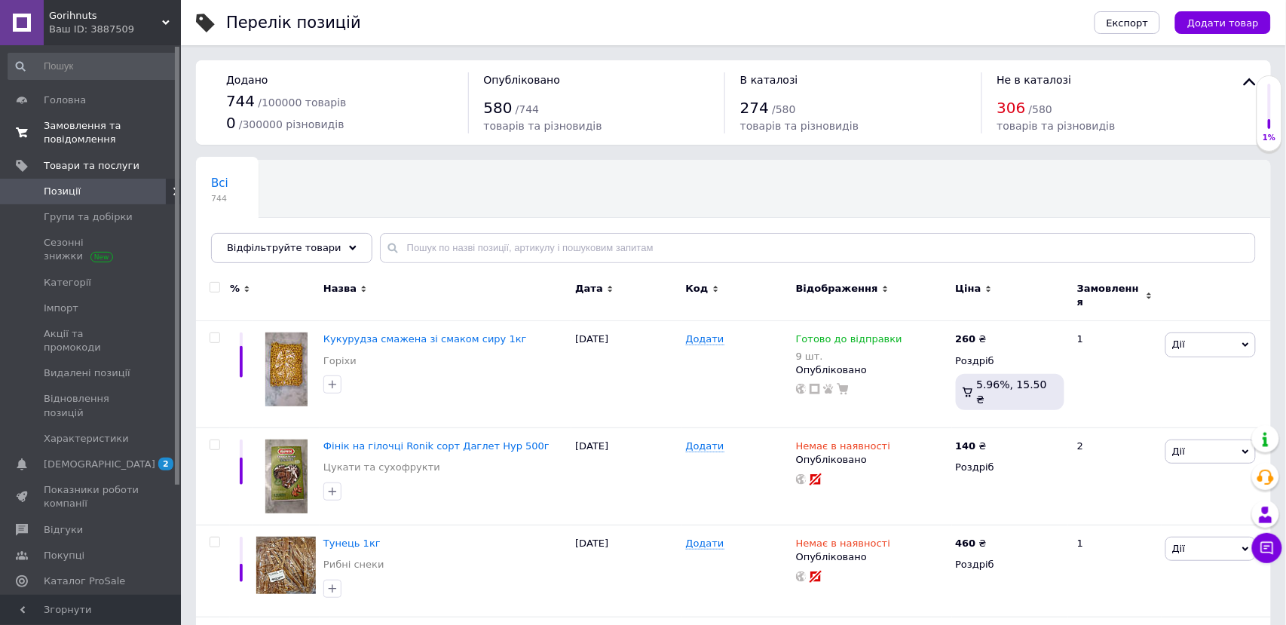
click at [89, 133] on span "Замовлення та повідомлення" at bounding box center [92, 132] width 96 height 27
